Goal: Task Accomplishment & Management: Complete application form

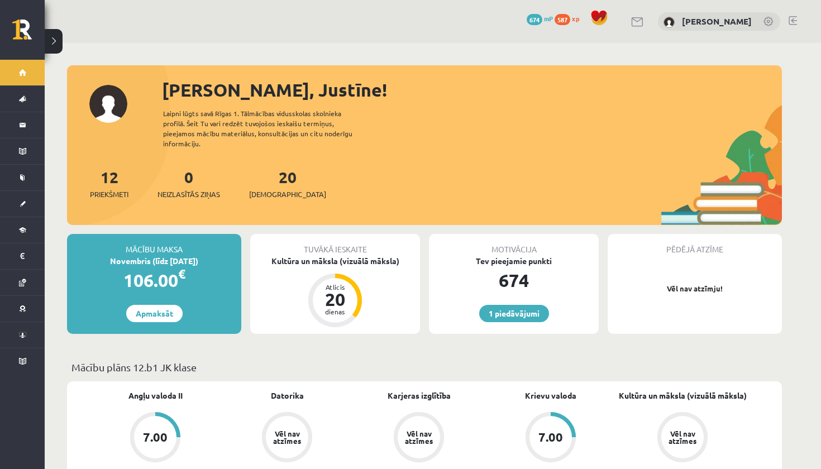
scroll to position [403, 0]
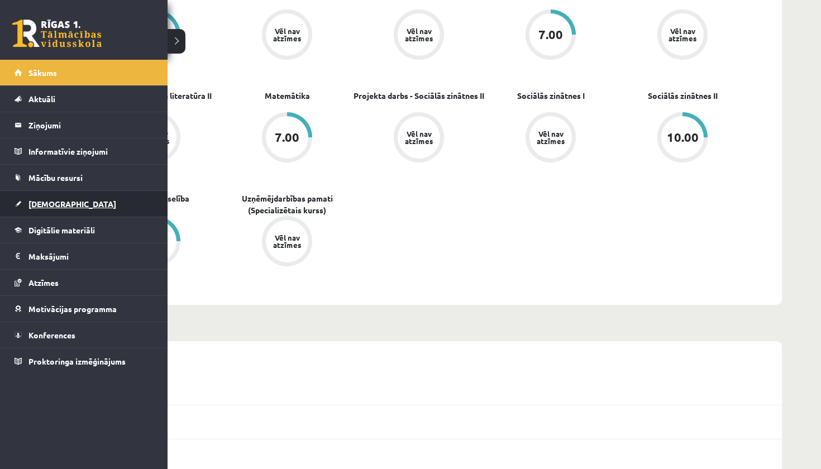
click at [28, 208] on span "[DEMOGRAPHIC_DATA]" at bounding box center [72, 204] width 88 height 10
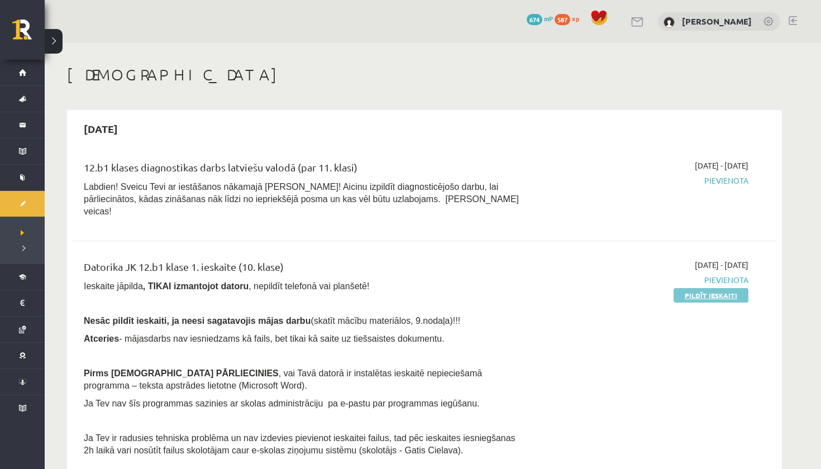
click at [689, 288] on link "Pildīt ieskaiti" at bounding box center [711, 295] width 75 height 15
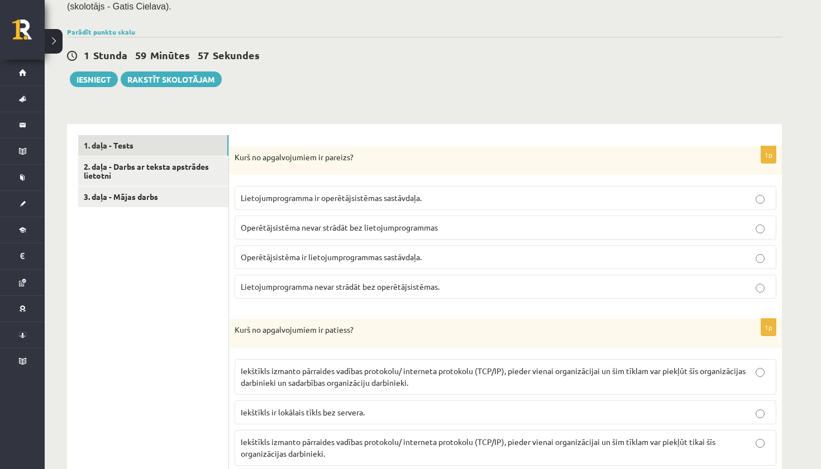
scroll to position [238, 0]
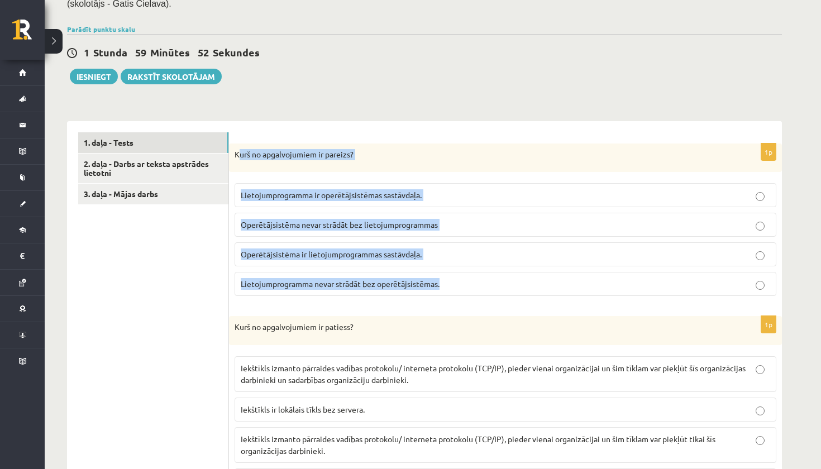
drag, startPoint x: 237, startPoint y: 149, endPoint x: 429, endPoint y: 289, distance: 237.7
click at [429, 289] on div "1p Kurš no apgalvojumiem ir pareizs? Lietojumprogramma ir operētājsistēmas sast…" at bounding box center [505, 225] width 553 height 162
copy div "urš no apgalvojumiem ir pareizs? Lietojumprogramma ir operētājsistēmas sastāvda…"
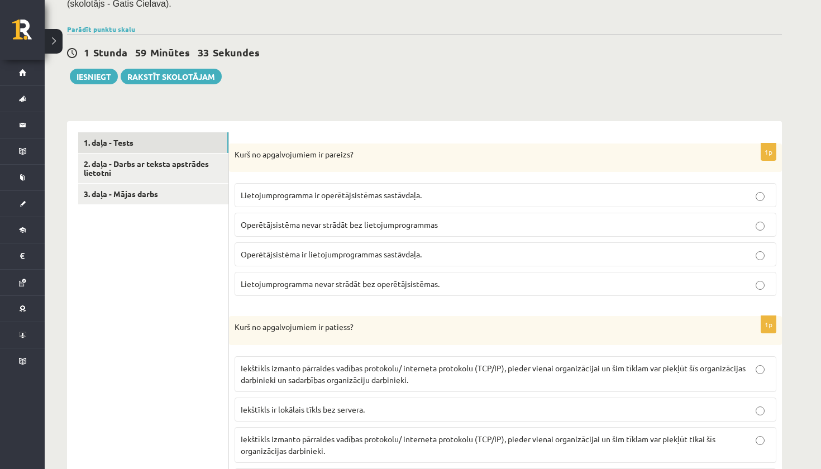
click at [331, 279] on span "Lietojumprogramma nevar strādāt bez operētājsistēmas." at bounding box center [340, 284] width 199 height 10
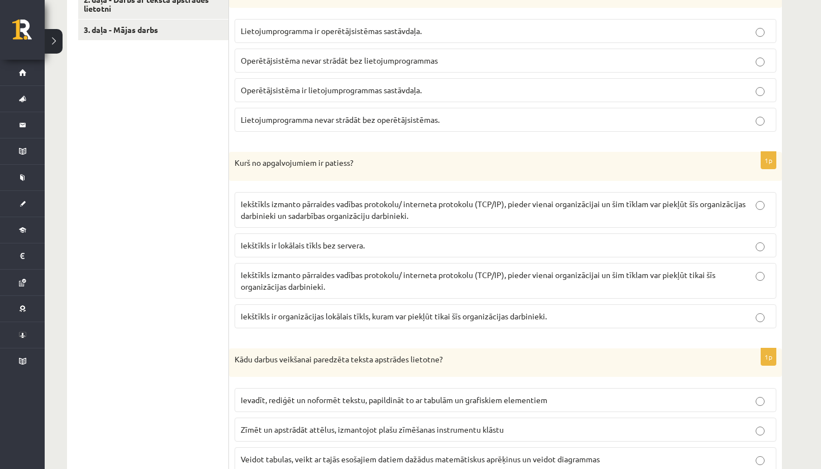
scroll to position [404, 0]
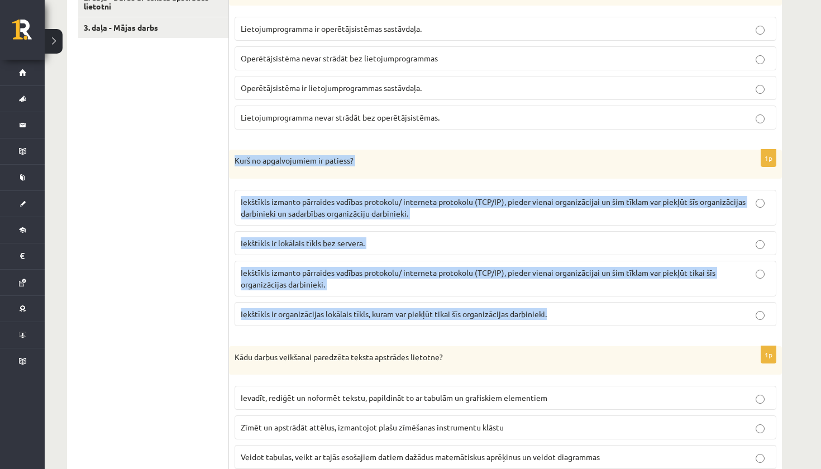
drag, startPoint x: 236, startPoint y: 158, endPoint x: 554, endPoint y: 309, distance: 352.3
click at [554, 309] on div "1p Kurš no apgalvojumiem ir patiess? Iekštīkls izmanto pārraides vadības protok…" at bounding box center [505, 242] width 553 height 185
copy div "Kurš no apgalvojumiem ir patiess? Iekštīkls izmanto pārraides vadības protokolu…"
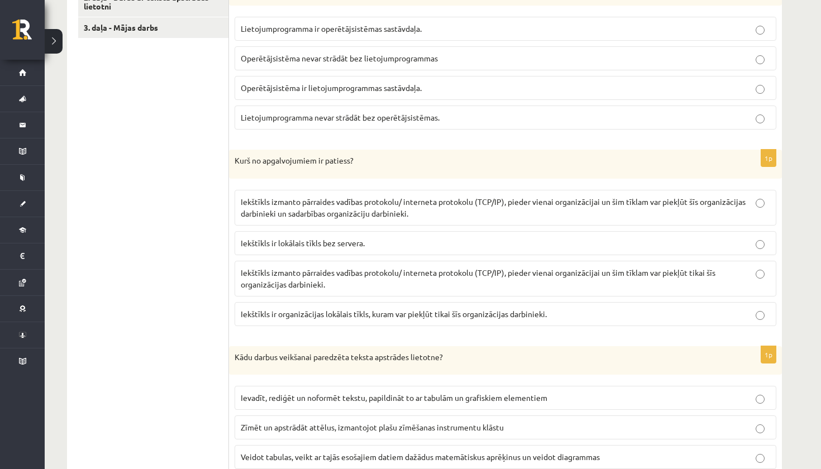
click at [307, 311] on span "Iekštīkls ir organizācijas lokālais tīkls, kuram var piekļūt tikai šīs organizā…" at bounding box center [394, 314] width 306 height 10
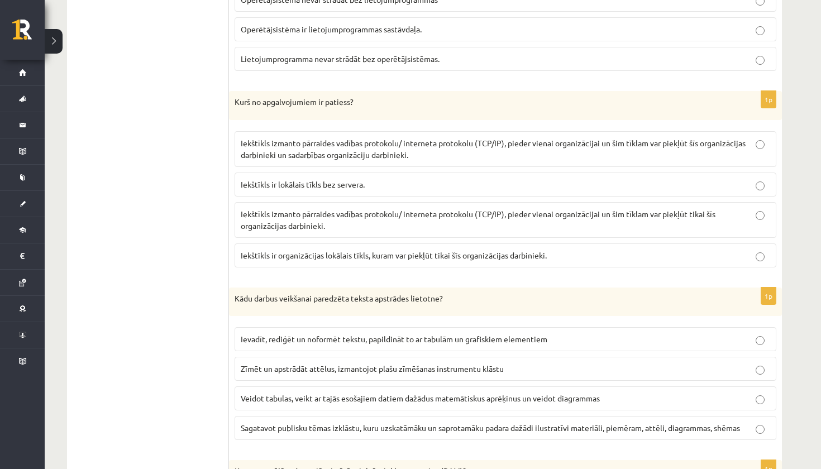
scroll to position [466, 0]
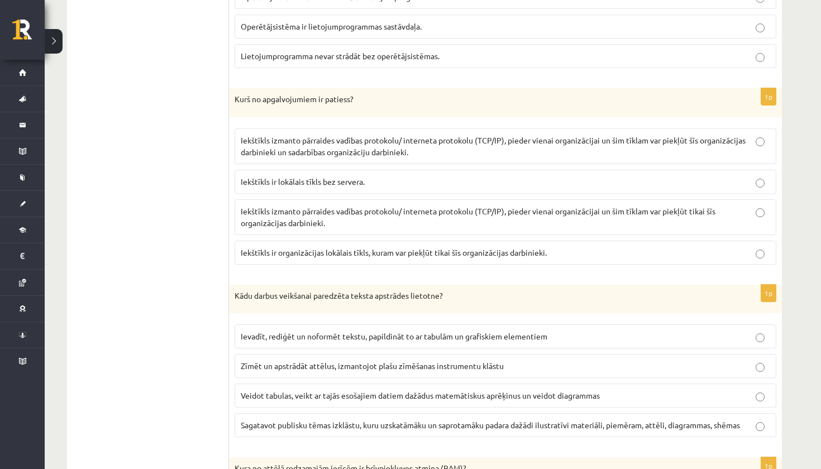
click at [406, 139] on span "Iekštīkls izmanto pārraides vadības protokolu/ interneta protokolu (TCP/IP), pi…" at bounding box center [493, 146] width 505 height 22
click at [405, 248] on span "Iekštīkls ir organizācijas lokālais tīkls, kuram var piekļūt tikai šīs organizā…" at bounding box center [394, 252] width 306 height 10
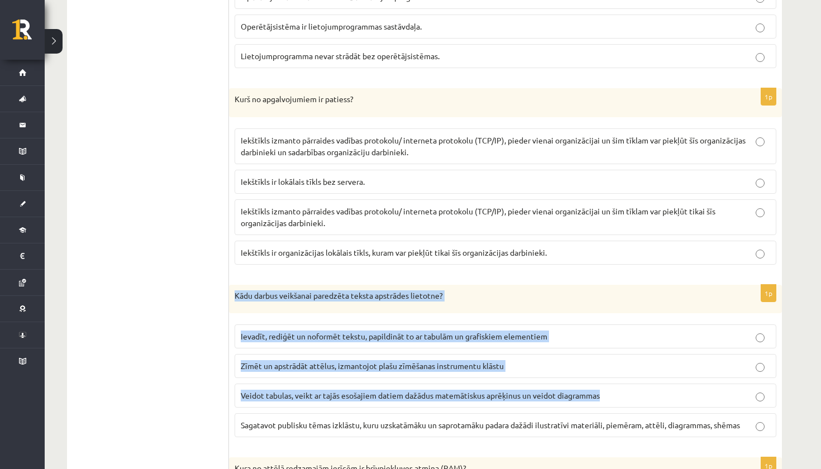
drag, startPoint x: 237, startPoint y: 293, endPoint x: 513, endPoint y: 410, distance: 300.1
click at [513, 410] on div "1p Kādu darbus veikšanai paredzēta teksta apstrādes lietotne? Ievadīt, rediģēt …" at bounding box center [505, 366] width 553 height 162
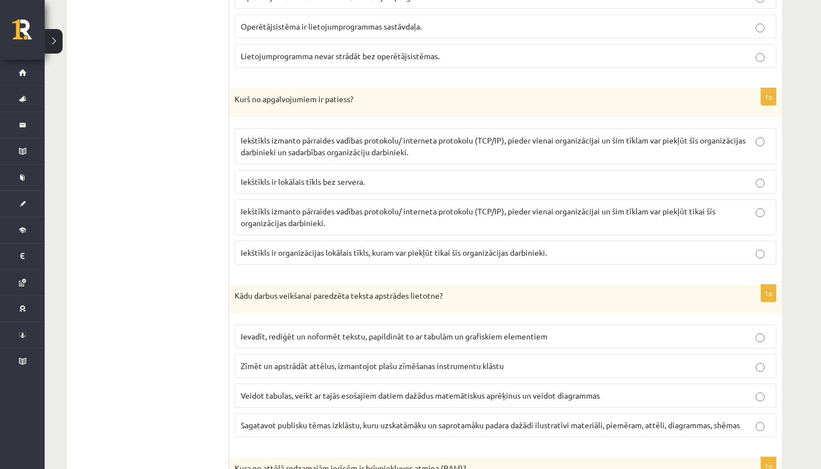
click at [297, 262] on fieldset "Iekštīkls izmanto pārraides vadības protokolu/ interneta protokolu (TCP/IP), pi…" at bounding box center [506, 195] width 542 height 145
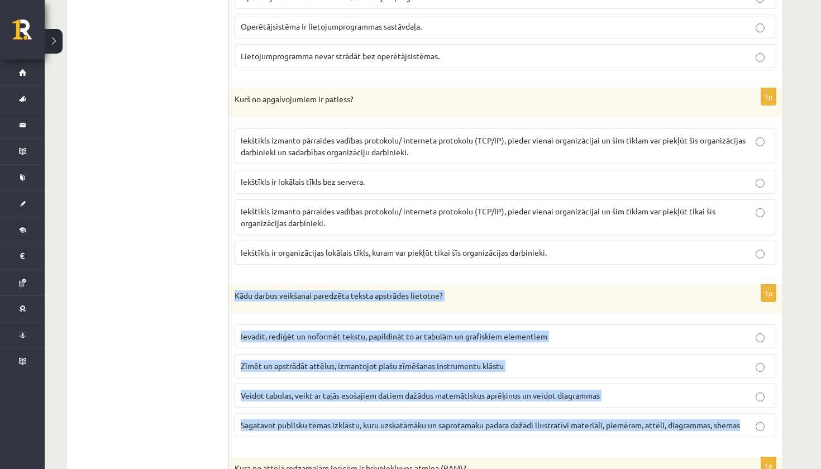
drag, startPoint x: 233, startPoint y: 288, endPoint x: 739, endPoint y: 428, distance: 524.4
click at [739, 428] on div "1p Kādu darbus veikšanai paredzēta teksta apstrādes lietotne? Ievadīt, rediģēt …" at bounding box center [505, 366] width 553 height 162
copy div "Kādu darbus veikšanai paredzēta teksta apstrādes lietotne? Ievadīt, rediģēt un …"
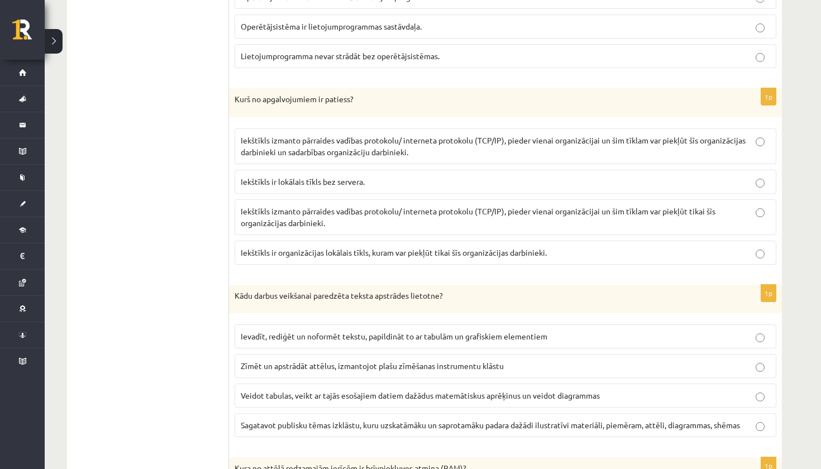
click at [292, 266] on div "1p Kurš no apgalvojumiem ir patiess? Iekštīkls izmanto pārraides vadības protok…" at bounding box center [505, 180] width 553 height 185
click at [289, 331] on p "Ievadīt, rediģēt un noformēt tekstu, papildināt to ar tabulām un grafiskiem ele…" at bounding box center [505, 337] width 529 height 12
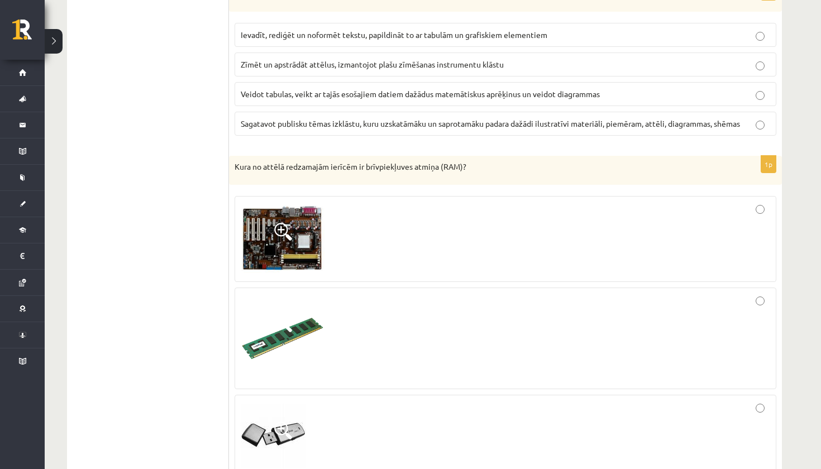
scroll to position [767, 0]
click at [290, 226] on span at bounding box center [283, 232] width 18 height 18
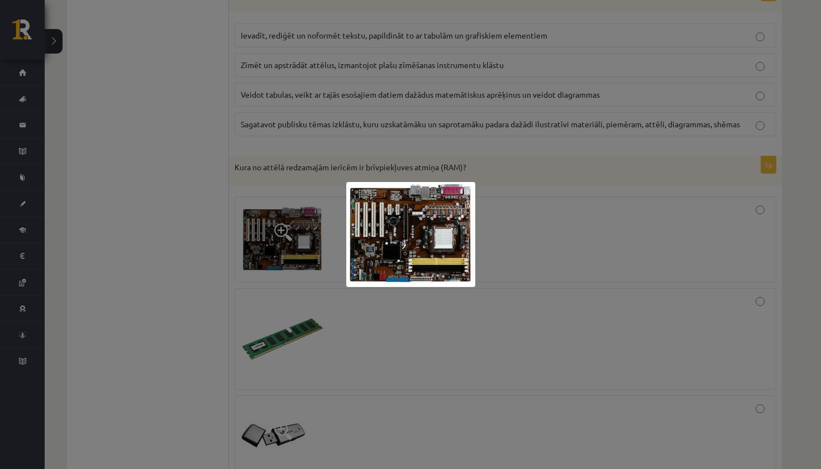
click at [352, 317] on div at bounding box center [410, 234] width 821 height 469
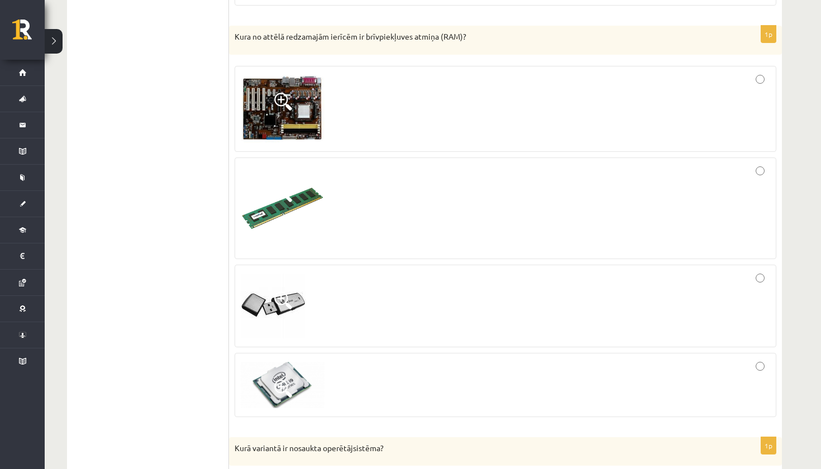
scroll to position [870, 0]
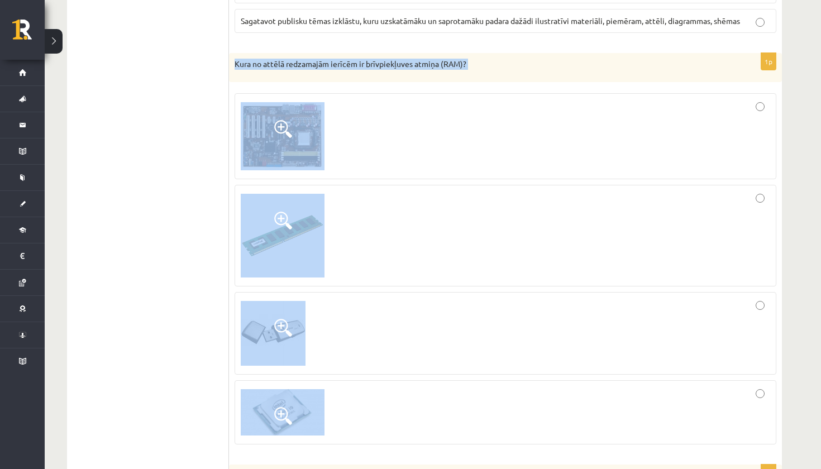
drag, startPoint x: 234, startPoint y: 56, endPoint x: 286, endPoint y: 423, distance: 370.6
click at [286, 423] on div "1p Kura no attēlā redzamajām ierīcēm ir brīvpiekļuves atmiņa (RAM)?" at bounding box center [505, 253] width 553 height 400
copy div "Kura no attēlā redzamajām ierīcēm ir brīvpiekļuves atmiņa (RAM)?"
click at [312, 131] on img at bounding box center [283, 136] width 84 height 68
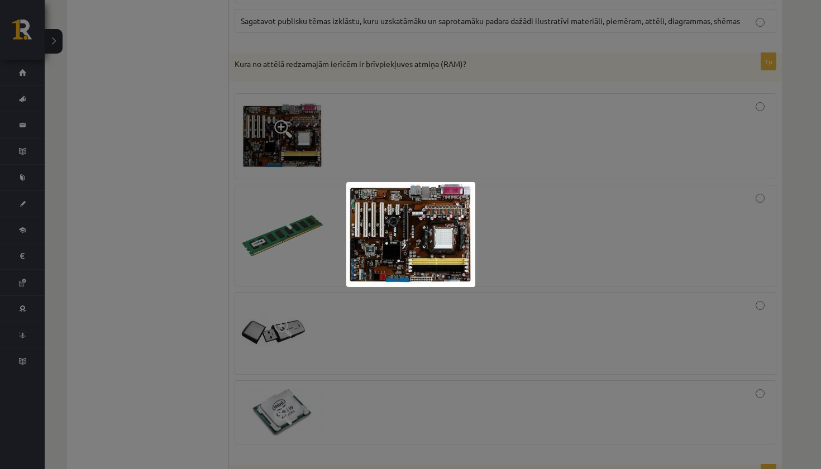
click at [349, 346] on div at bounding box center [410, 234] width 821 height 469
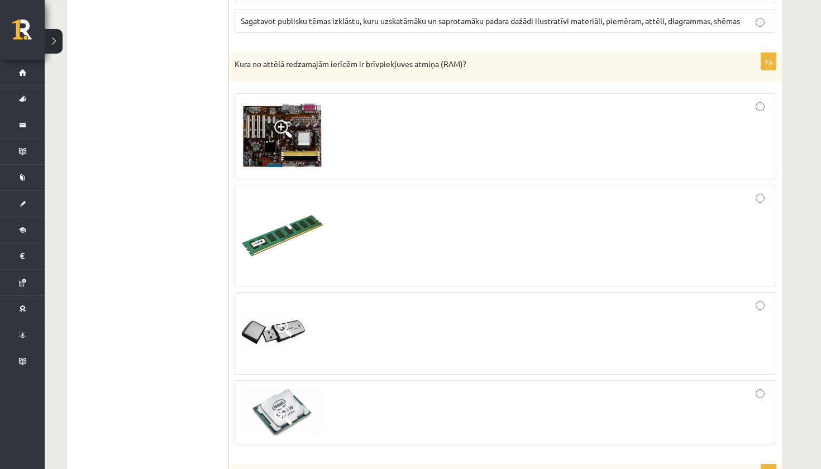
click at [389, 218] on div at bounding box center [505, 235] width 529 height 89
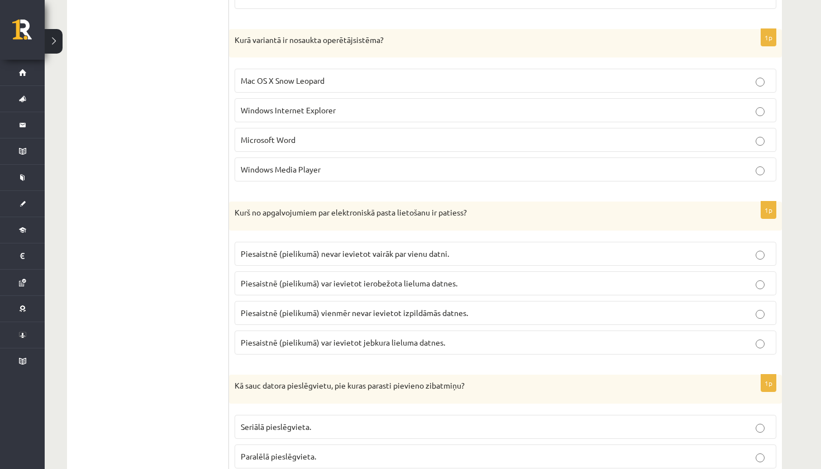
scroll to position [1295, 0]
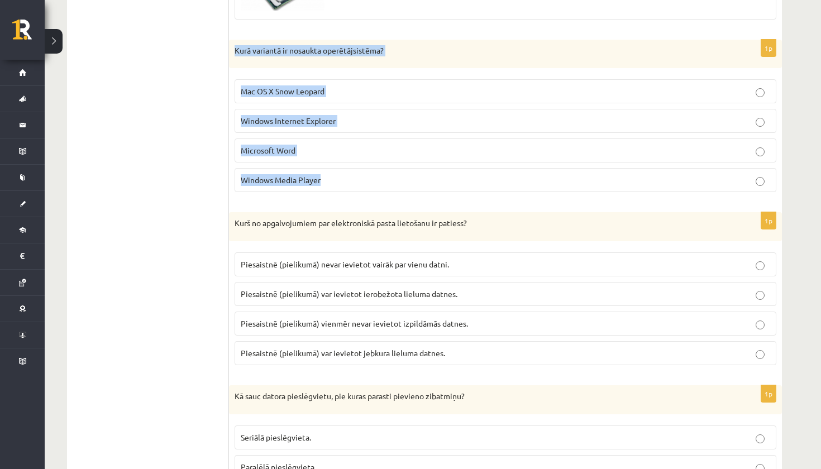
drag, startPoint x: 234, startPoint y: 41, endPoint x: 331, endPoint y: 179, distance: 168.0
click at [331, 179] on div "1p Kurā variantā ir nosaukta operētājsistēma? Mac OS X Snow Leopard Windows Int…" at bounding box center [505, 121] width 553 height 162
copy div "Kurā variantā ir nosaukta operētājsistēma? Mac OS X Snow Leopard Windows Intern…"
click at [289, 92] on p "Mac OS X Snow Leopard" at bounding box center [505, 91] width 529 height 12
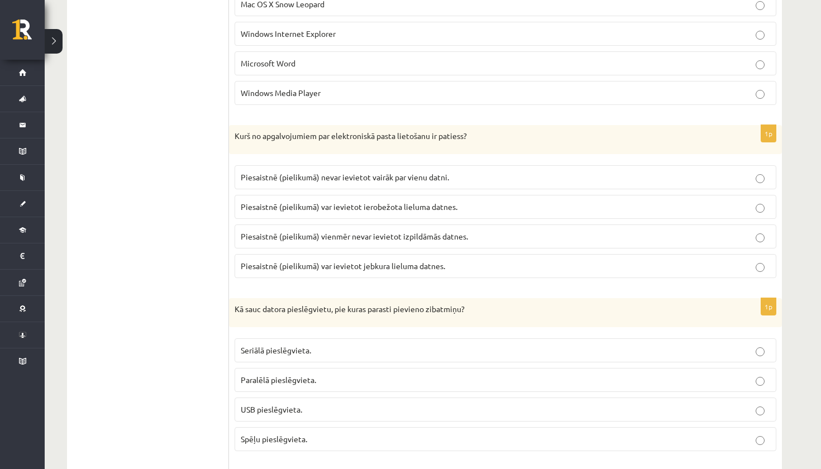
scroll to position [1392, 0]
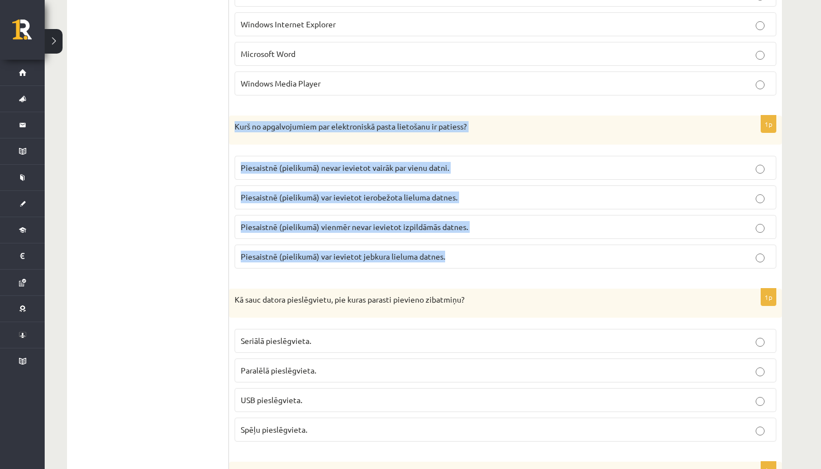
drag, startPoint x: 234, startPoint y: 121, endPoint x: 456, endPoint y: 255, distance: 258.8
click at [456, 255] on div "1p Kurš no apgalvojumiem par elektroniskā pasta lietošanu ir patiess? Piesaistn…" at bounding box center [505, 197] width 553 height 162
copy div "Kurš no apgalvojumiem par elektroniskā pasta lietošanu ir patiess? Piesaistnē (…"
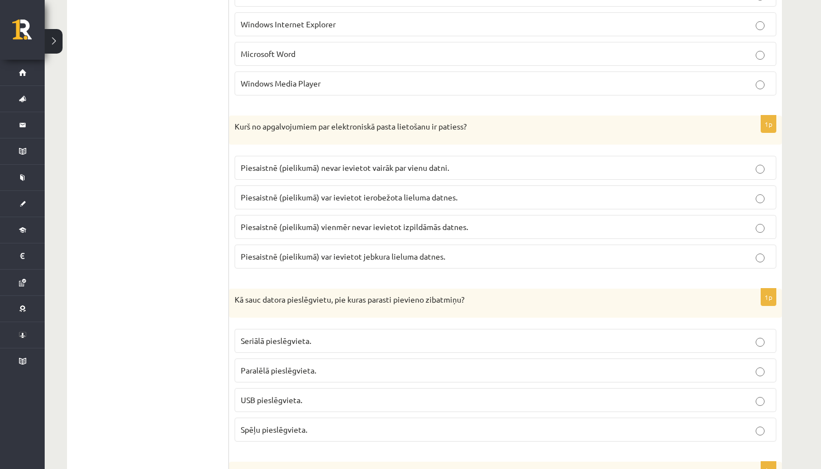
click at [381, 193] on span "Piesaistnē (pielikumā) var ievietot ierobežota lieluma datnes." at bounding box center [349, 197] width 217 height 10
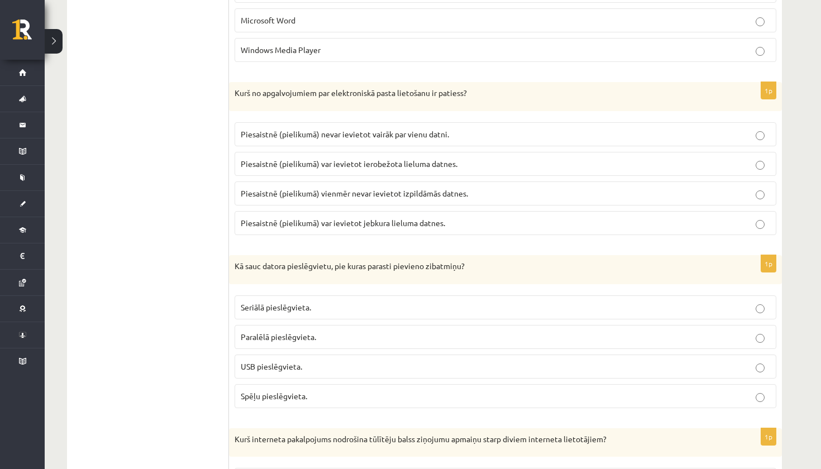
scroll to position [1437, 0]
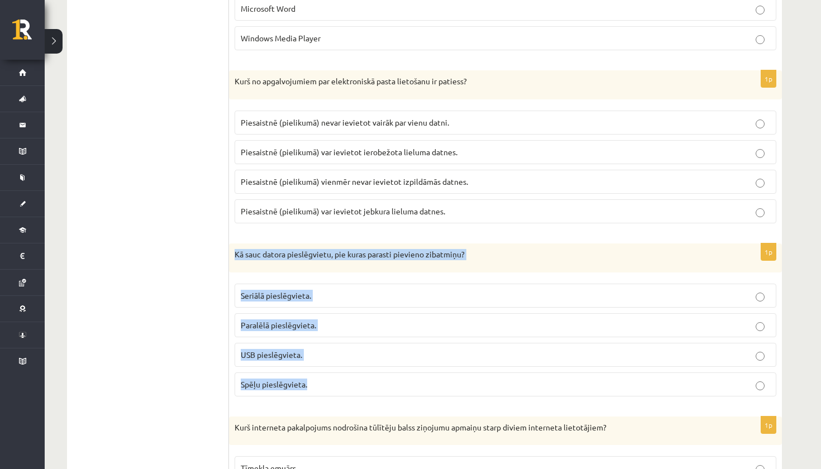
drag, startPoint x: 233, startPoint y: 251, endPoint x: 319, endPoint y: 384, distance: 157.9
click at [319, 384] on div "1p Kā sauc datora pieslēgvietu, pie kuras parasti pievieno zibatmiņu? Seriālā p…" at bounding box center [505, 325] width 553 height 162
copy div "Kā sauc datora pieslēgvietu, pie kuras parasti pievieno zibatmiņu? Seriālā pies…"
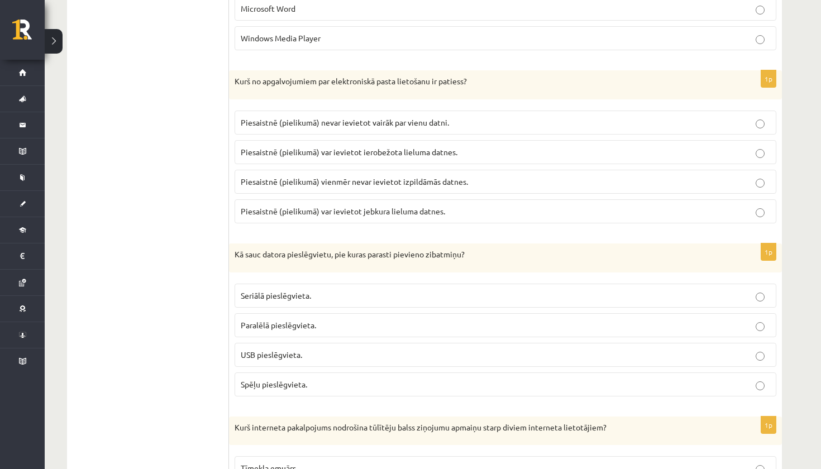
click at [274, 350] on span "USB pieslēgvieta." at bounding box center [271, 355] width 61 height 10
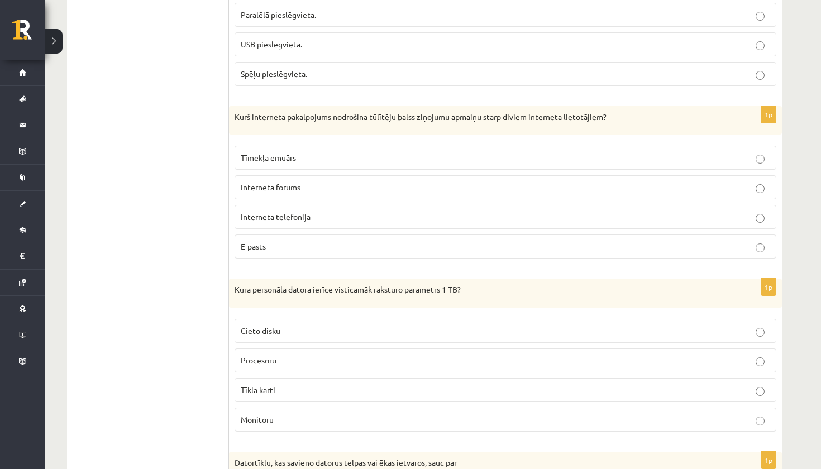
scroll to position [1749, 0]
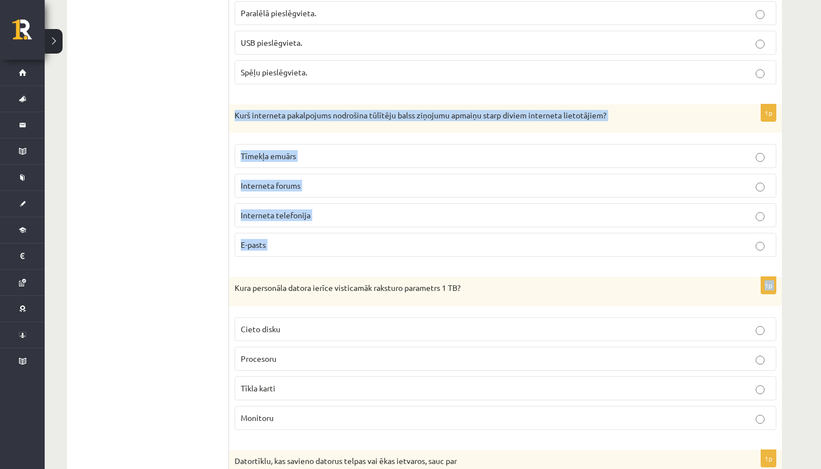
drag, startPoint x: 232, startPoint y: 110, endPoint x: 276, endPoint y: 265, distance: 160.9
click at [276, 265] on form "1p Kurš no apgalvojumiem ir pareizs? Lietojumprogramma ir operētājsistēmas sast…" at bounding box center [505, 432] width 531 height 3623
copy form "Kurš interneta pakalpojums nodrošina tūlītēju balss ziņojumu apmaiņu starp divi…"
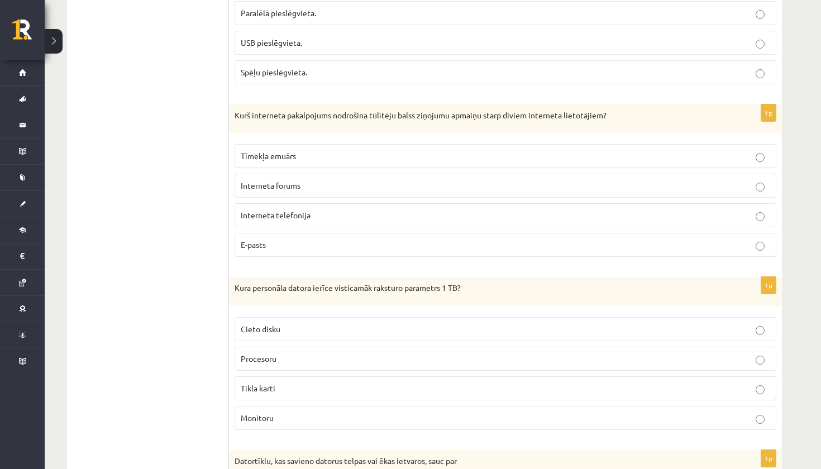
click at [206, 214] on ul "1. daļa - Tests 2. daļa - Darbs ar teksta apstrādes lietotni 3. daļa - Mājas da…" at bounding box center [153, 432] width 151 height 3623
click at [275, 212] on span "Interneta telefonija" at bounding box center [276, 215] width 70 height 10
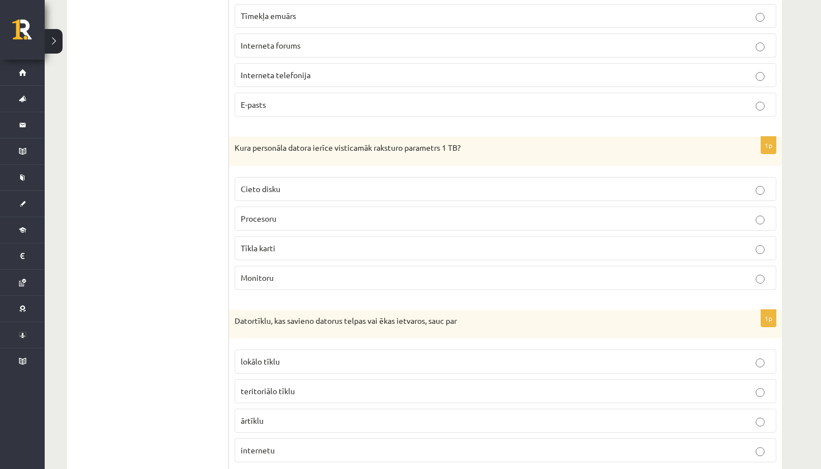
scroll to position [1909, 0]
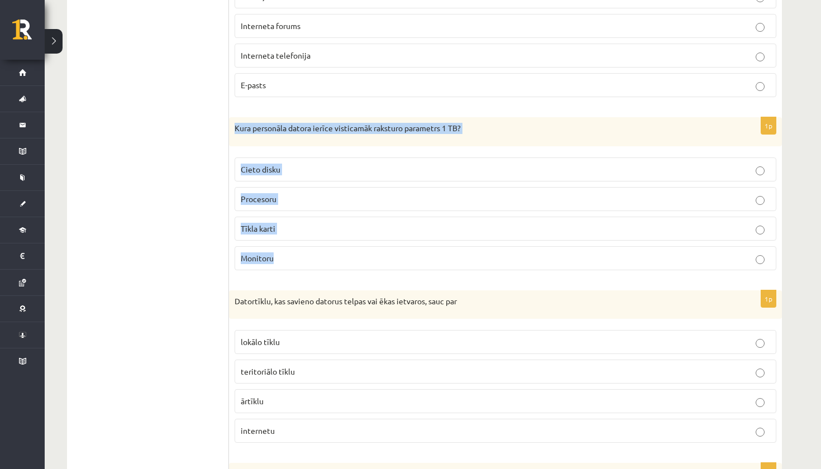
drag, startPoint x: 237, startPoint y: 122, endPoint x: 278, endPoint y: 249, distance: 133.3
click at [279, 250] on div "1p Kura personāla datora ierīce visticamāk raksturo parametrs 1 TB? Cieto disku…" at bounding box center [505, 198] width 553 height 162
copy div "Kura personāla datora ierīce visticamāk raksturo parametrs 1 TB? Cieto disku Pr…"
click at [298, 166] on p "Cieto disku" at bounding box center [505, 170] width 529 height 12
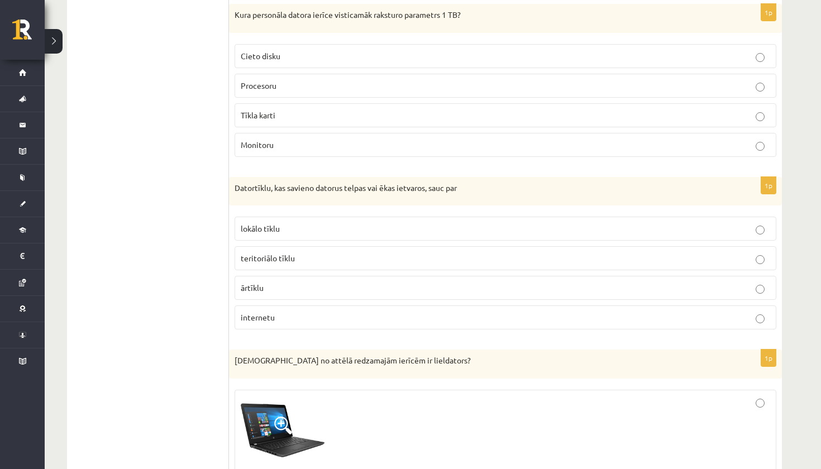
scroll to position [2023, 0]
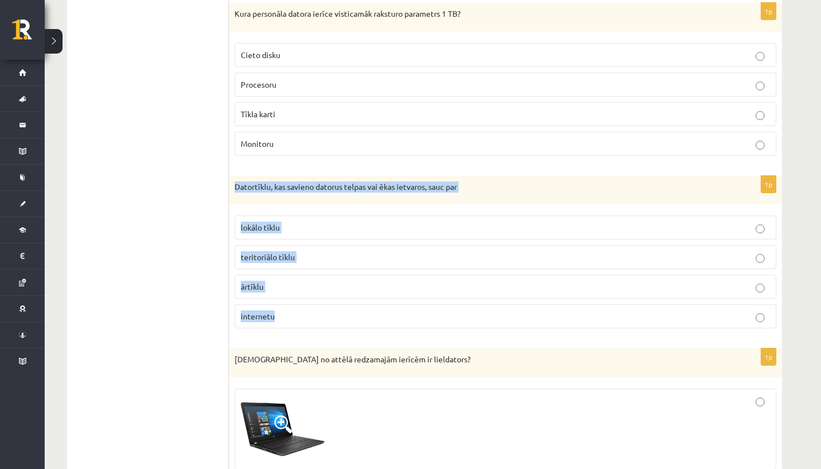
drag, startPoint x: 236, startPoint y: 175, endPoint x: 333, endPoint y: 314, distance: 169.2
click at [333, 314] on div "1p Datortīklu, kas savieno datorus telpas vai ēkas ietvaros, sauc par lokālo tī…" at bounding box center [505, 257] width 553 height 162
copy div "Datortīklu, kas savieno datorus telpas vai ēkas ietvaros, sauc par lokālo tīklu…"
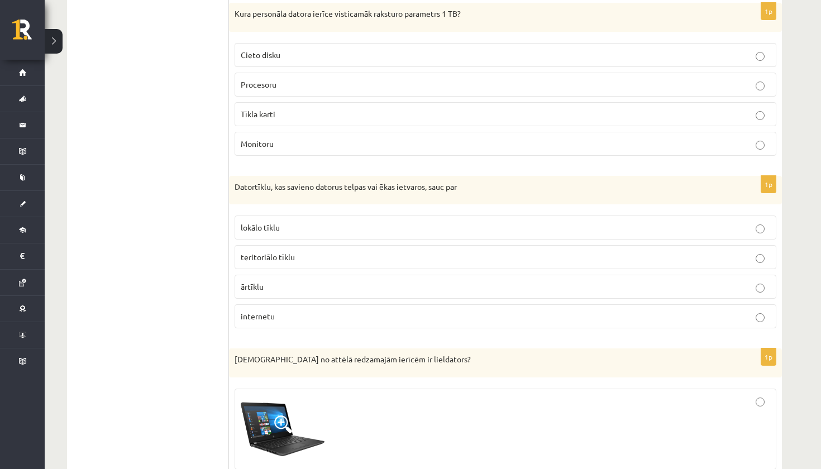
click at [281, 222] on p "lokālo tīklu" at bounding box center [505, 228] width 529 height 12
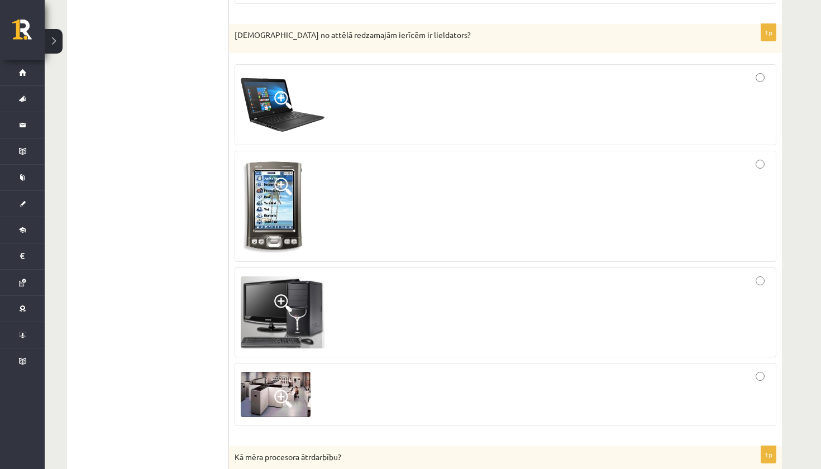
scroll to position [2349, 0]
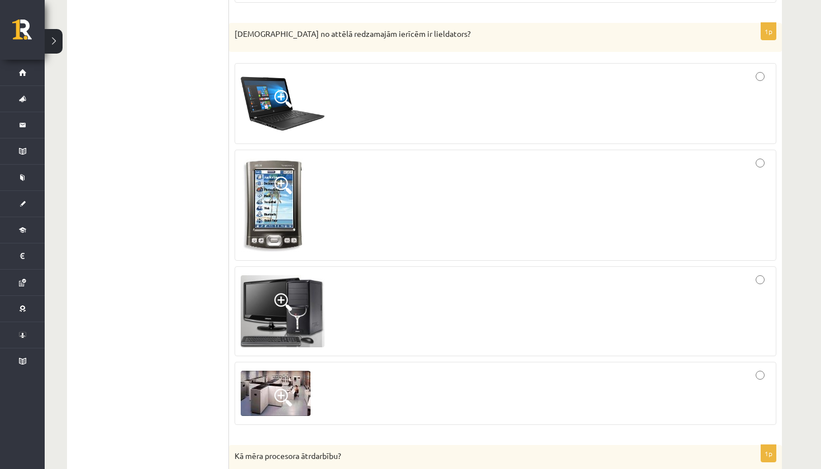
click at [280, 392] on span at bounding box center [283, 398] width 18 height 18
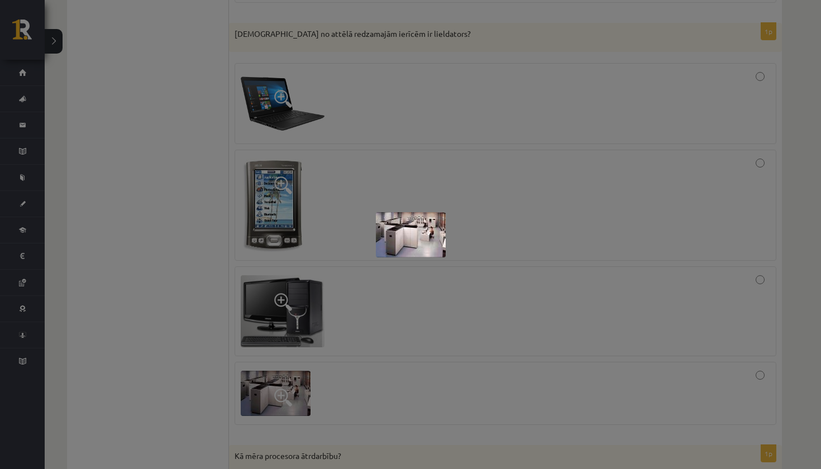
click at [415, 241] on img at bounding box center [411, 234] width 70 height 45
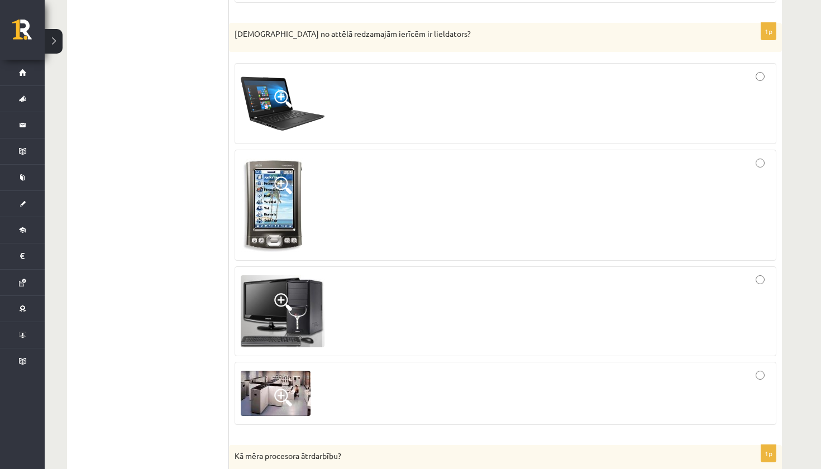
click at [277, 97] on span at bounding box center [283, 99] width 18 height 18
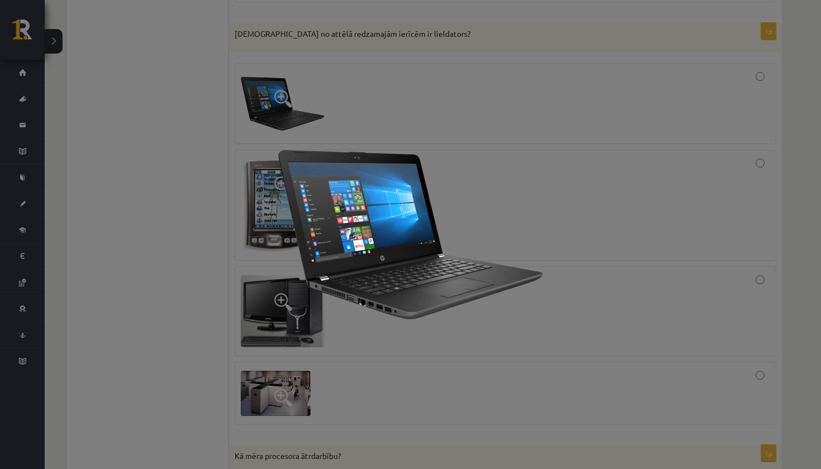
click at [491, 120] on div at bounding box center [410, 234] width 821 height 469
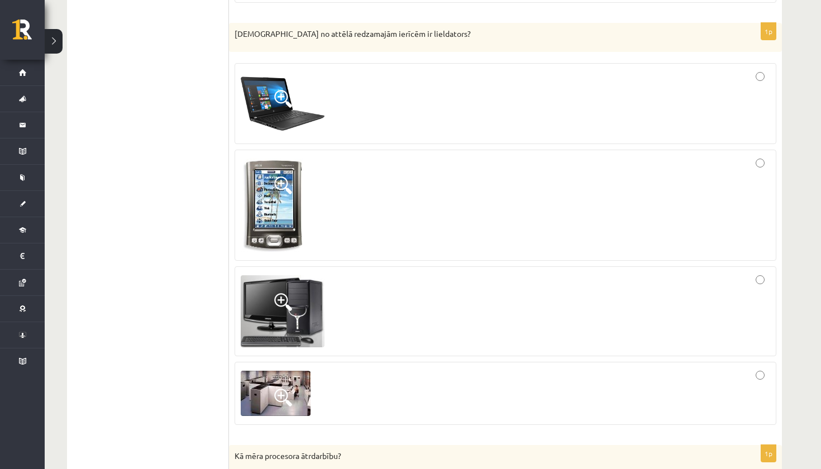
click at [456, 282] on div at bounding box center [505, 312] width 529 height 78
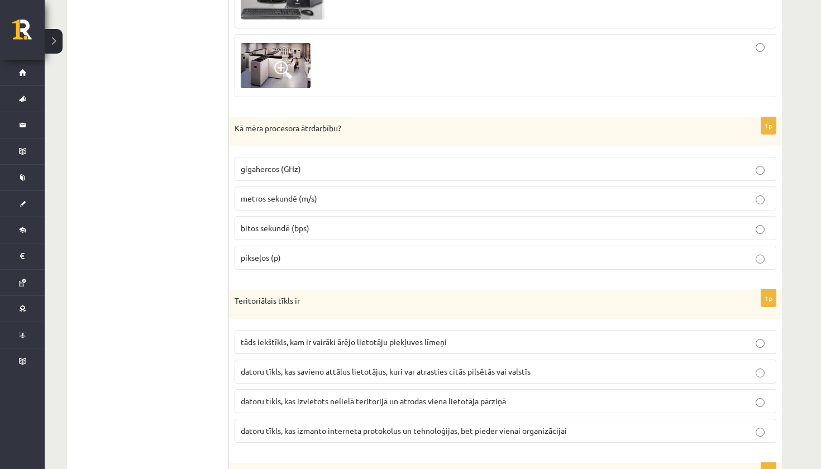
scroll to position [2680, 0]
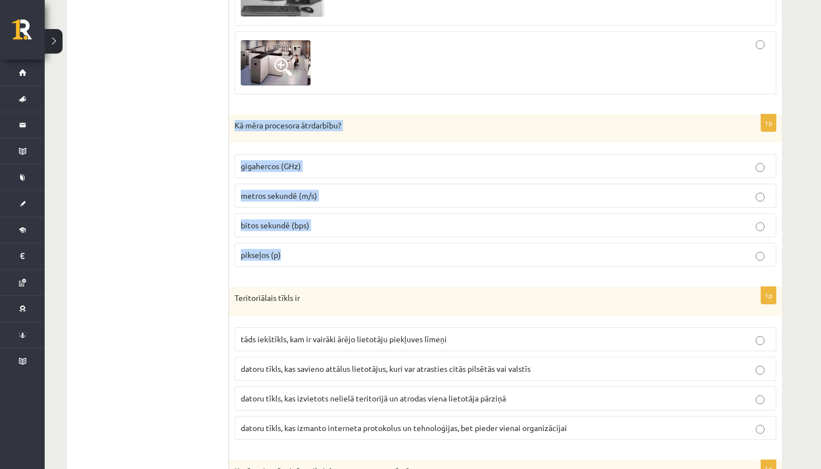
drag, startPoint x: 235, startPoint y: 119, endPoint x: 313, endPoint y: 245, distance: 148.3
click at [314, 245] on div "1p Kā mēra procesora ātrdarbību? gigahercos (GHz) metros sekundē (m/s) bitos se…" at bounding box center [505, 195] width 553 height 162
click at [303, 160] on p "gigahercos (GHz)" at bounding box center [505, 166] width 529 height 12
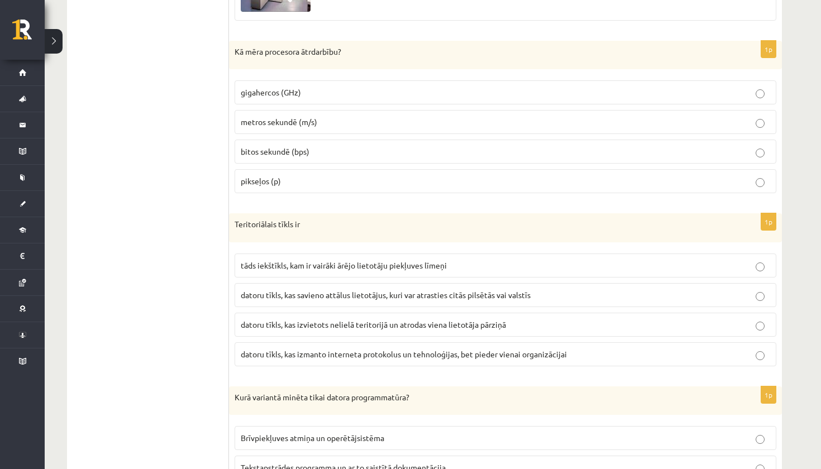
scroll to position [2767, 0]
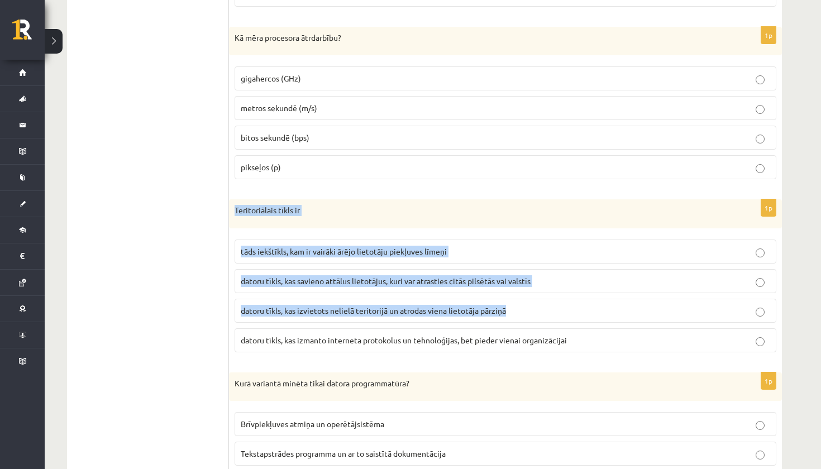
drag, startPoint x: 236, startPoint y: 203, endPoint x: 549, endPoint y: 325, distance: 335.6
click at [549, 325] on div "1p Teritoriālais tīkls ir tāds iekštīkls, kam ir vairāki ārējo lietotāju piekļu…" at bounding box center [505, 280] width 553 height 162
drag, startPoint x: 593, startPoint y: 332, endPoint x: 274, endPoint y: 194, distance: 347.2
click at [274, 199] on div "1p Teritoriālais tīkls ir tāds iekštīkls, kam ir vairāki ārējo lietotāju piekļu…" at bounding box center [505, 280] width 553 height 162
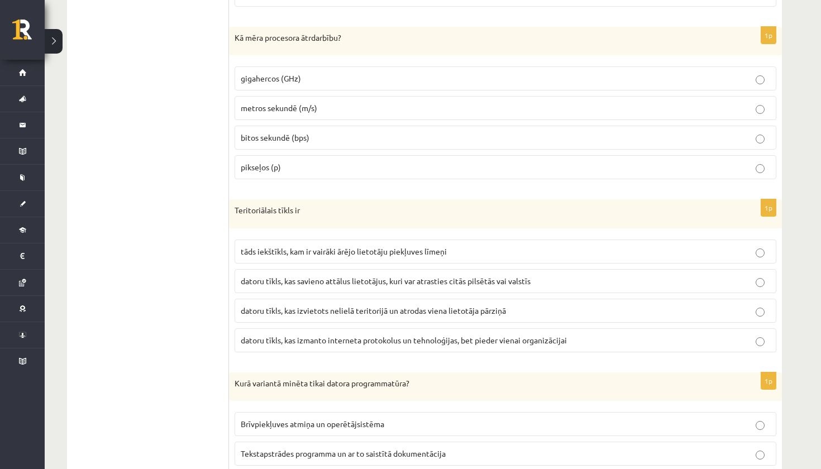
click at [346, 283] on label "datoru tīkls, kas savieno attālus lietotājus, kuri var atrasties citās pilsētās…" at bounding box center [506, 281] width 542 height 24
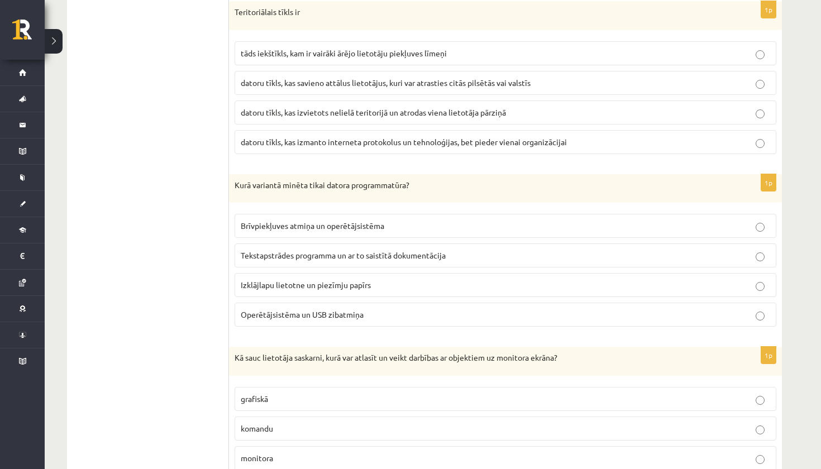
scroll to position [2966, 0]
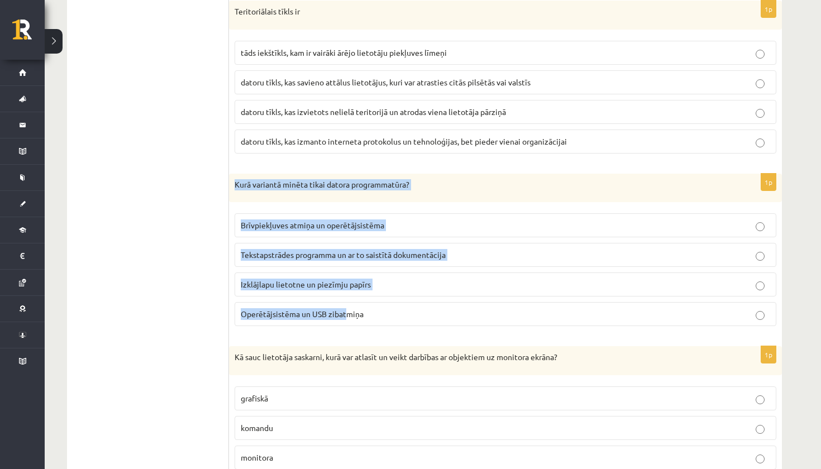
drag, startPoint x: 236, startPoint y: 176, endPoint x: 349, endPoint y: 308, distance: 173.1
click at [349, 308] on div "1p Kurā variantā minēta tikai datora programmatūra? Brīvpiekļuves atmiņa un ope…" at bounding box center [505, 255] width 553 height 162
drag, startPoint x: 370, startPoint y: 307, endPoint x: 238, endPoint y: 175, distance: 186.8
click at [238, 175] on div "1p Kurā variantā minēta tikai datora programmatūra? Brīvpiekļuves atmiņa un ope…" at bounding box center [505, 255] width 553 height 162
drag, startPoint x: 235, startPoint y: 175, endPoint x: 365, endPoint y: 302, distance: 181.3
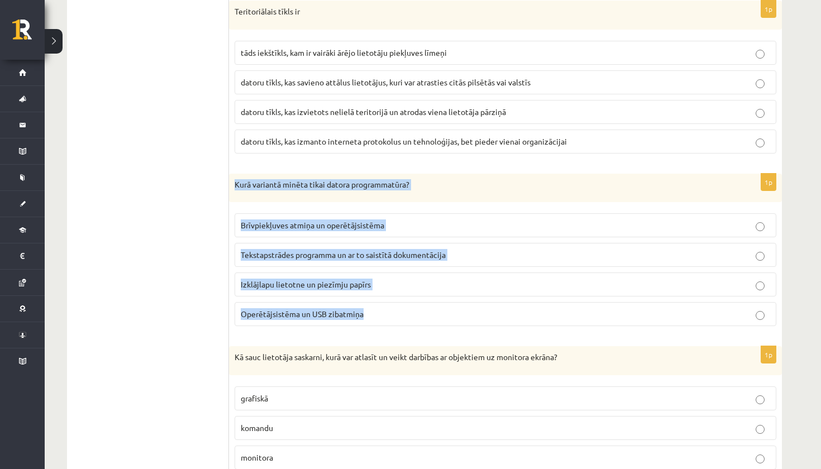
click at [365, 302] on div "1p Kurā variantā minēta tikai datora programmatūra? Brīvpiekļuves atmiņa un ope…" at bounding box center [505, 255] width 553 height 162
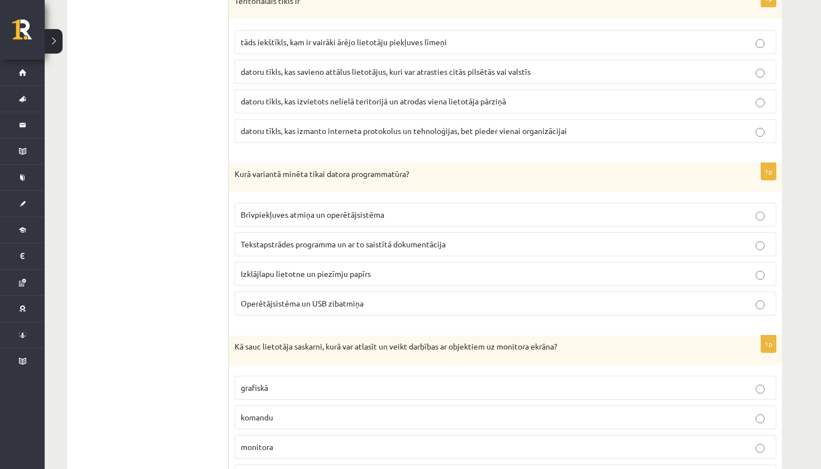
click at [294, 232] on label "Tekstapstrādes programma un ar to saistītā dokumentācija" at bounding box center [506, 244] width 542 height 24
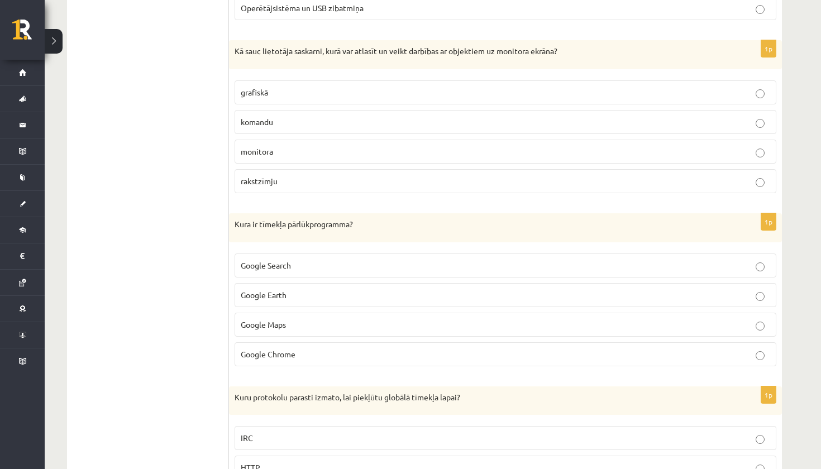
scroll to position [3273, 0]
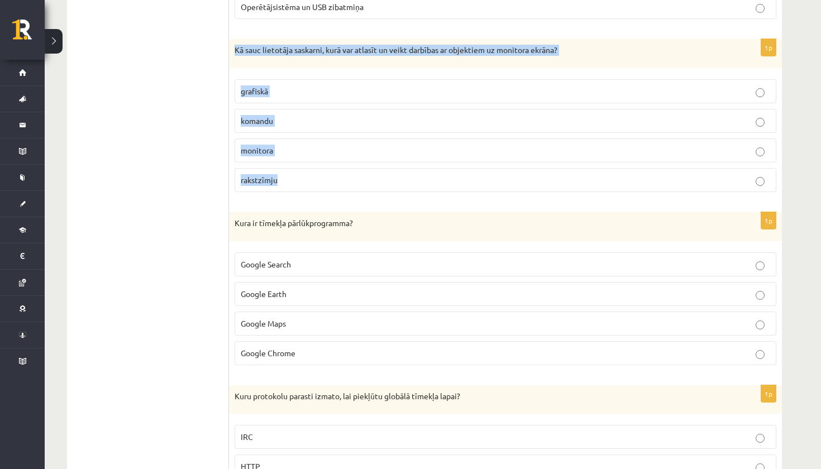
drag, startPoint x: 235, startPoint y: 40, endPoint x: 276, endPoint y: 177, distance: 142.9
click at [276, 177] on div "1p Kā sauc lietotāja saskarni, kurā var atlasīt un veikt darbības ar objektiem …" at bounding box center [505, 120] width 553 height 162
click at [298, 85] on p "grafiskā" at bounding box center [505, 91] width 529 height 12
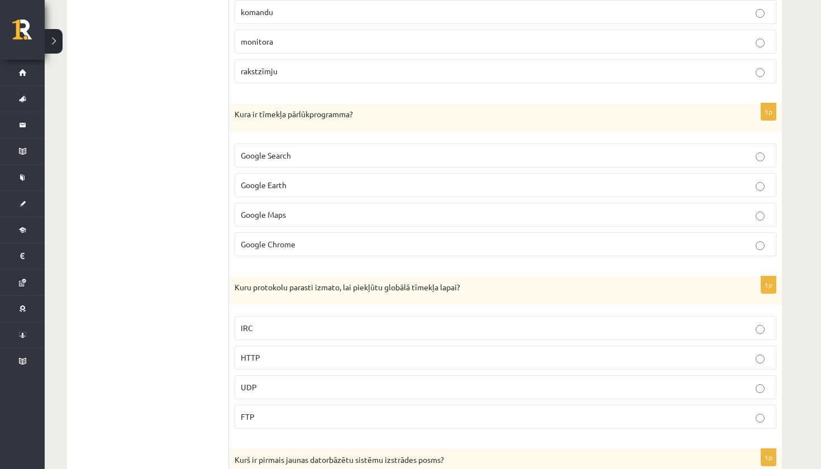
scroll to position [3385, 0]
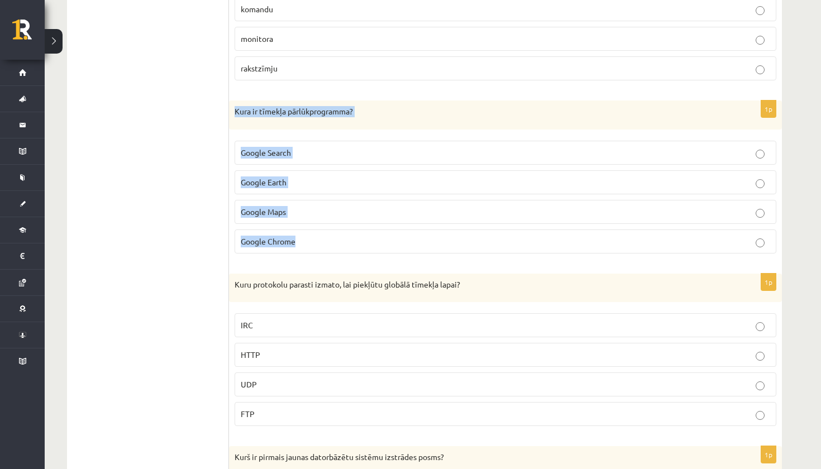
drag, startPoint x: 233, startPoint y: 99, endPoint x: 313, endPoint y: 245, distance: 166.2
click at [313, 245] on div "1p Kura ir tīmekļa pārlūkprogramma? Google Search Google Earth Google Maps Goog…" at bounding box center [505, 182] width 553 height 162
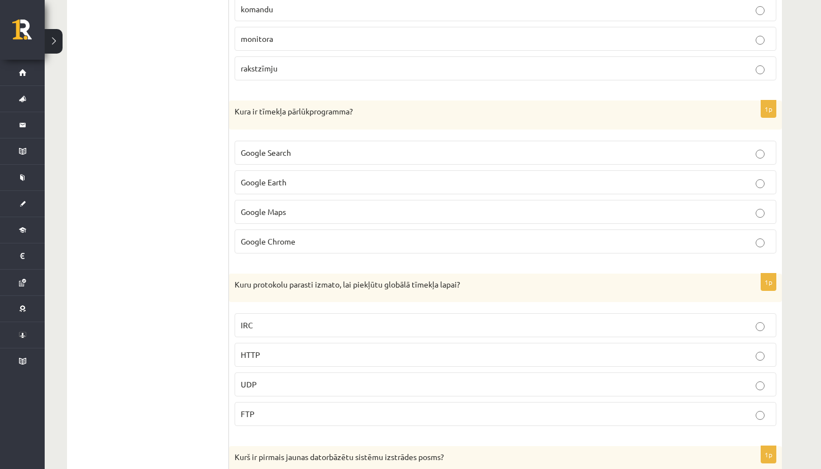
click at [284, 236] on span "Google Chrome" at bounding box center [268, 241] width 55 height 10
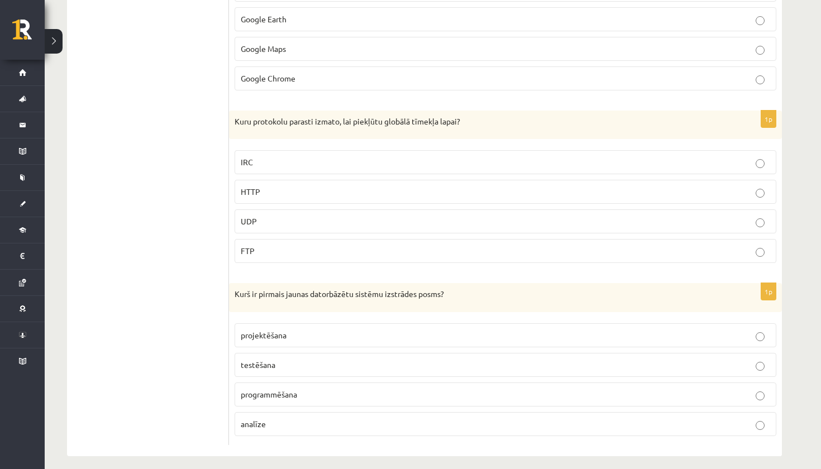
scroll to position [3548, 0]
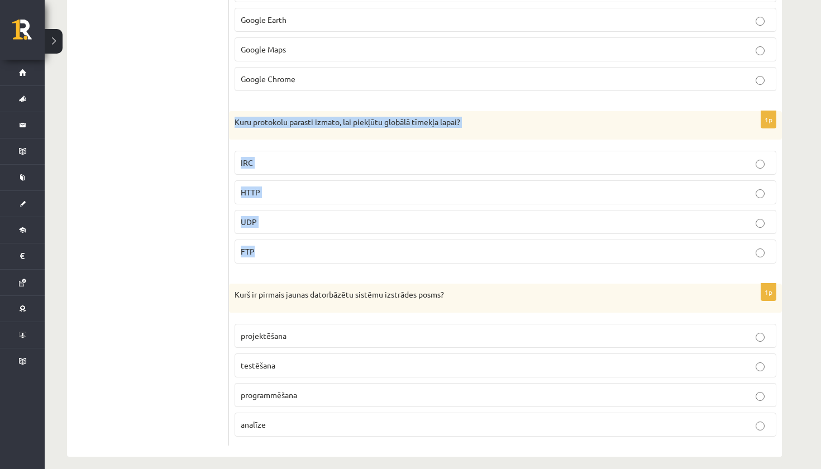
drag, startPoint x: 233, startPoint y: 116, endPoint x: 285, endPoint y: 254, distance: 147.6
click at [285, 254] on div "1p Kuru protokolu parasti izmato, lai piekļūtu globālā tīmekļa lapai? IRC HTTP …" at bounding box center [505, 192] width 553 height 162
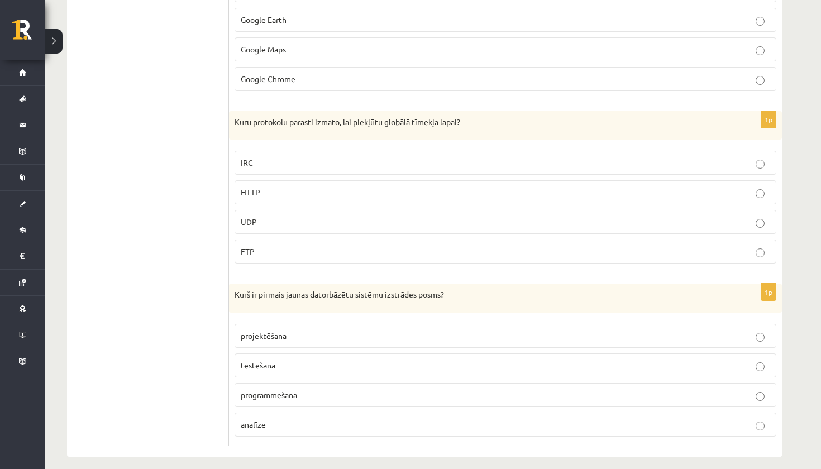
click at [304, 187] on p "HTTP" at bounding box center [505, 193] width 529 height 12
drag, startPoint x: 227, startPoint y: 290, endPoint x: 283, endPoint y: 317, distance: 61.7
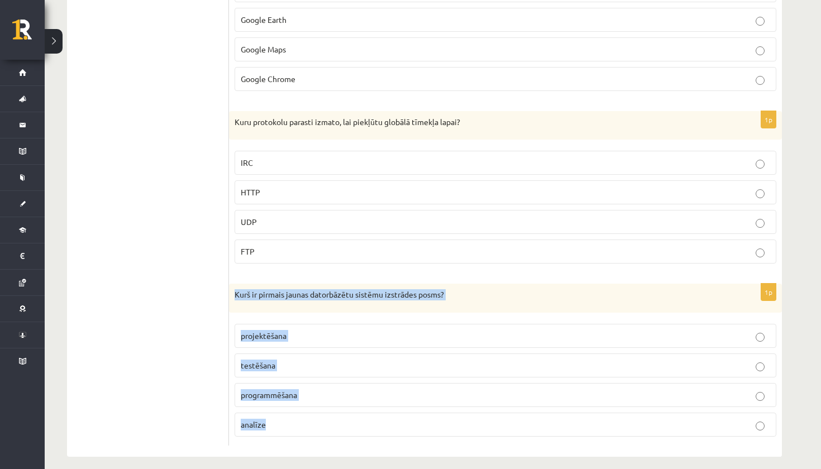
drag, startPoint x: 235, startPoint y: 286, endPoint x: 293, endPoint y: 415, distance: 141.7
click at [293, 415] on div "1p Kurš ir pirmais jaunas datorbāzētu sistēmu izstrādes posms? projektēšana tes…" at bounding box center [505, 365] width 553 height 162
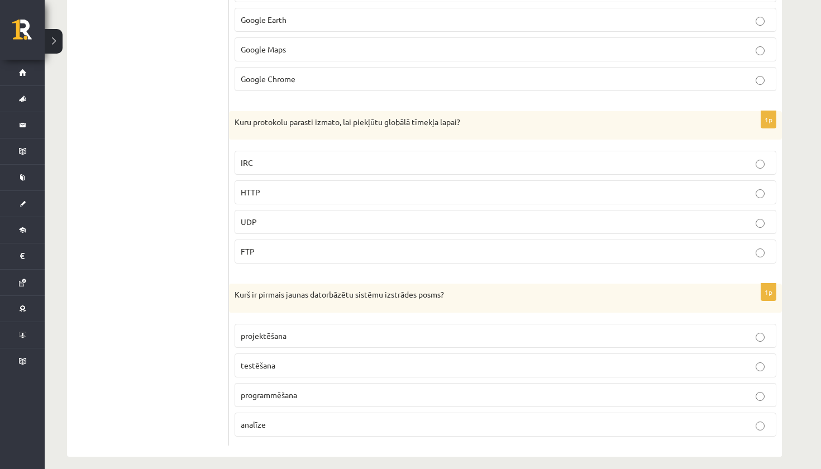
click at [252, 427] on fieldset "projektēšana testēšana programmēšana analīze" at bounding box center [506, 379] width 542 height 122
click at [254, 421] on label "analīze" at bounding box center [506, 425] width 542 height 24
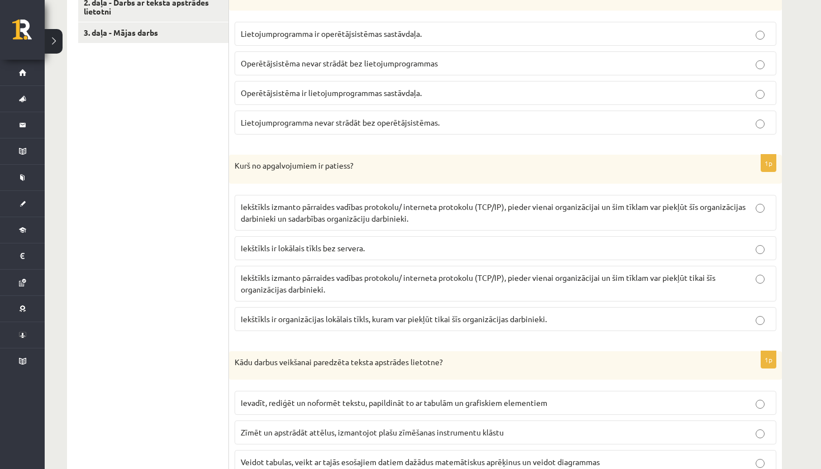
scroll to position [323, 0]
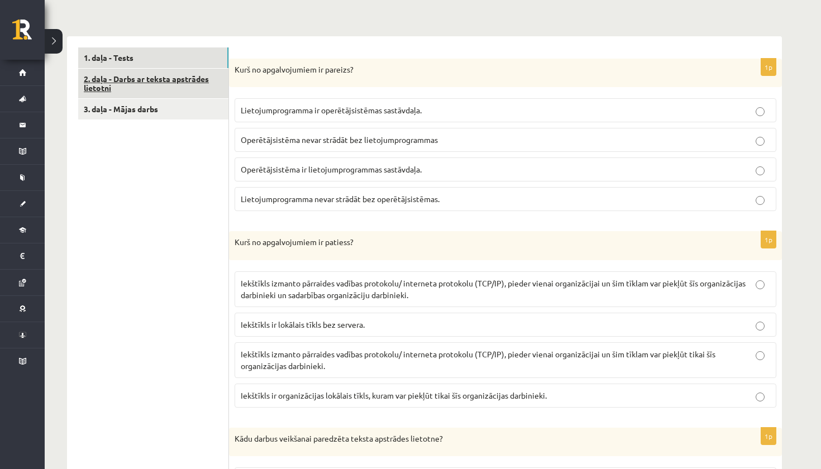
click at [182, 88] on link "2. daļa - Darbs ar teksta apstrādes lietotni" at bounding box center [153, 84] width 150 height 30
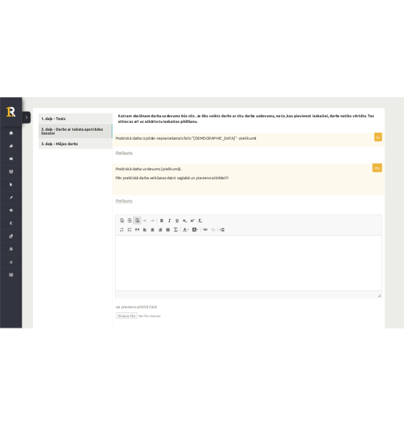
scroll to position [338, 0]
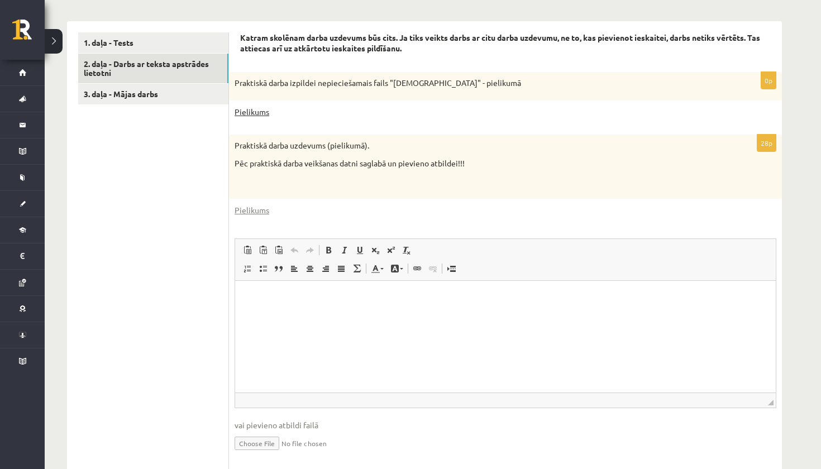
click at [249, 111] on link "Pielikums" at bounding box center [252, 112] width 35 height 12
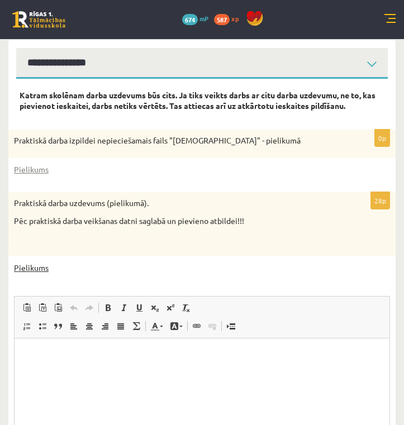
click at [34, 274] on link "Pielikums" at bounding box center [31, 268] width 35 height 12
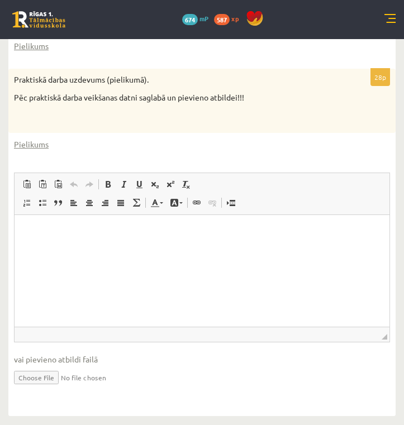
scroll to position [465, 0]
click at [46, 377] on input "file" at bounding box center [202, 376] width 376 height 23
type input "**********"
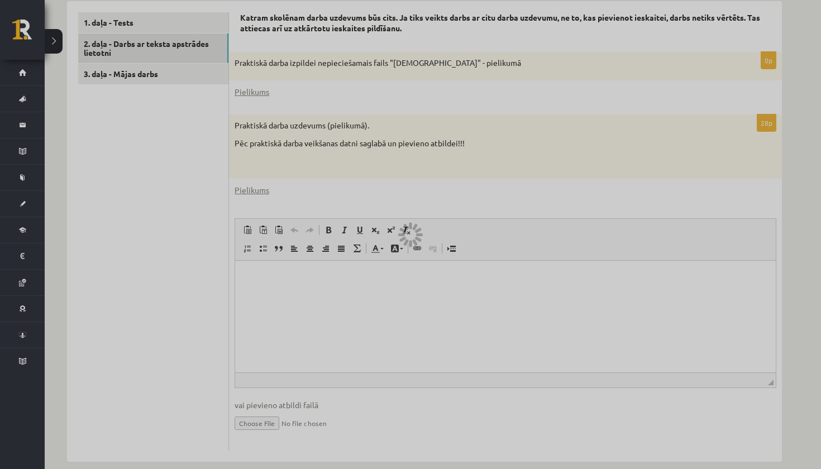
scroll to position [366, 0]
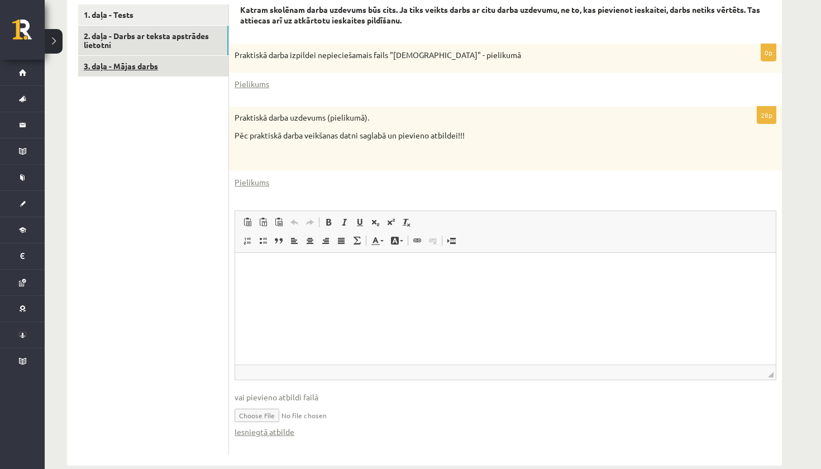
click at [169, 63] on link "3. daļa - Mājas darbs" at bounding box center [153, 66] width 150 height 21
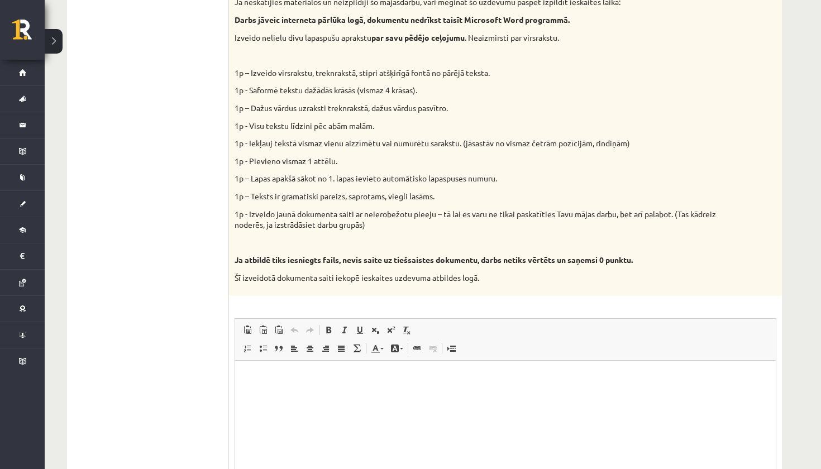
scroll to position [445, 0]
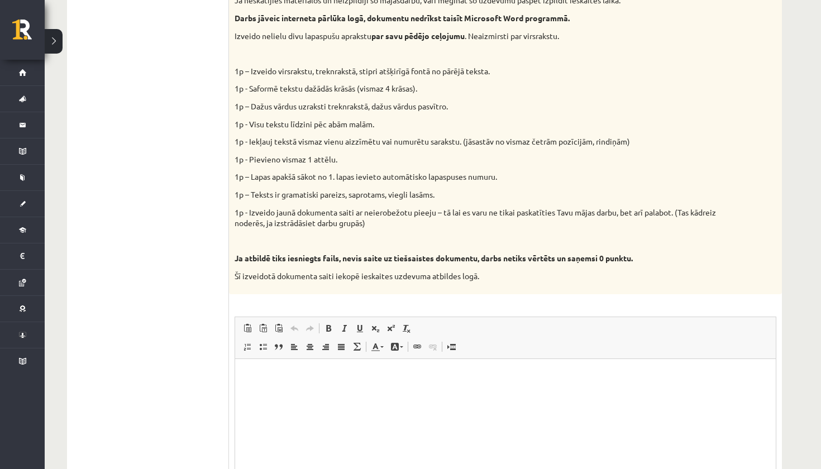
click at [255, 393] on html at bounding box center [505, 376] width 541 height 34
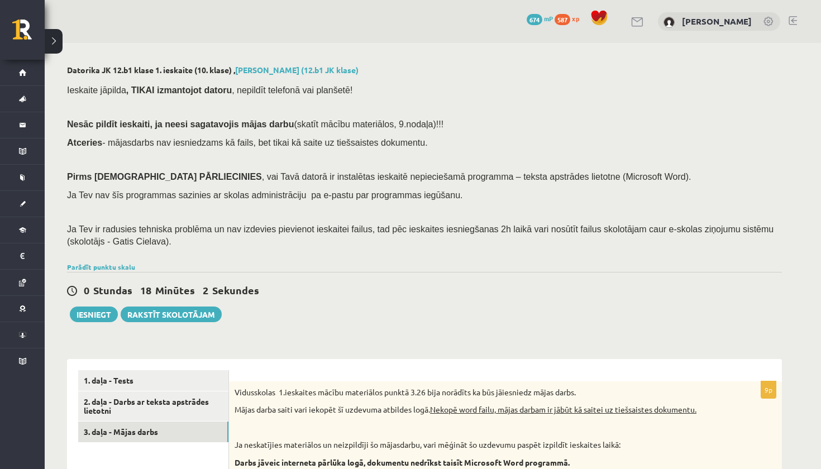
scroll to position [0, 0]
click at [104, 308] on button "Iesniegt" at bounding box center [94, 315] width 48 height 16
click at [134, 407] on link "2. daļa - Darbs ar teksta apstrādes lietotni" at bounding box center [153, 407] width 150 height 30
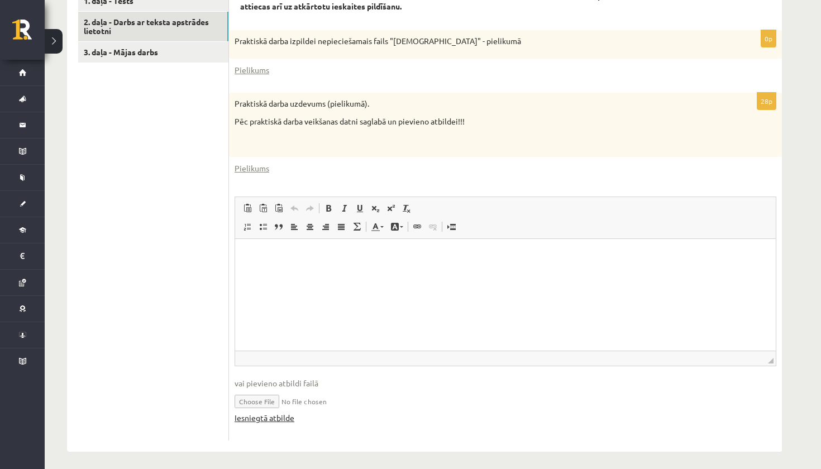
scroll to position [379, 0]
click at [280, 416] on link "Iesniegtā atbilde" at bounding box center [265, 419] width 60 height 12
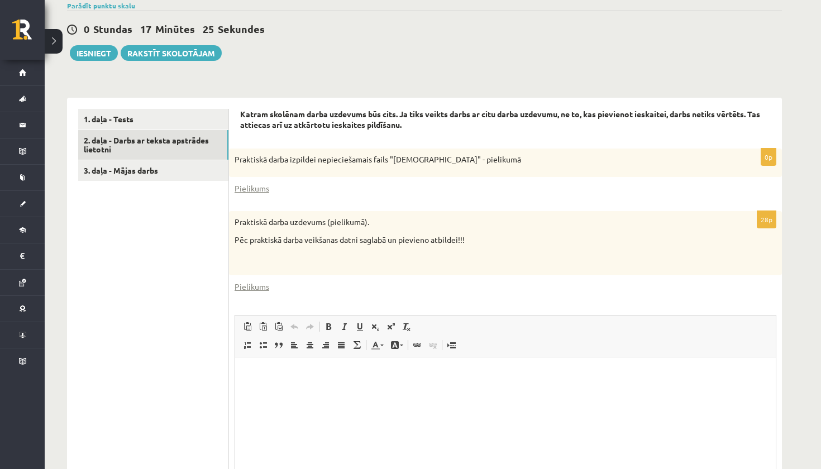
scroll to position [260, 0]
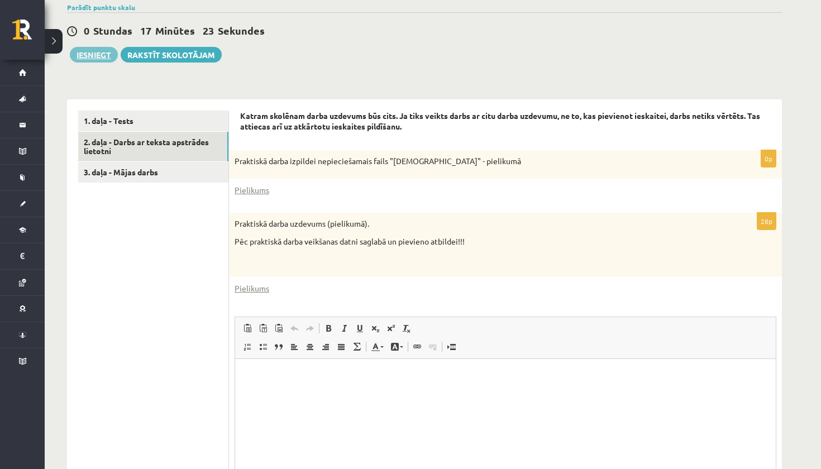
click at [106, 49] on button "Iesniegt" at bounding box center [94, 55] width 48 height 16
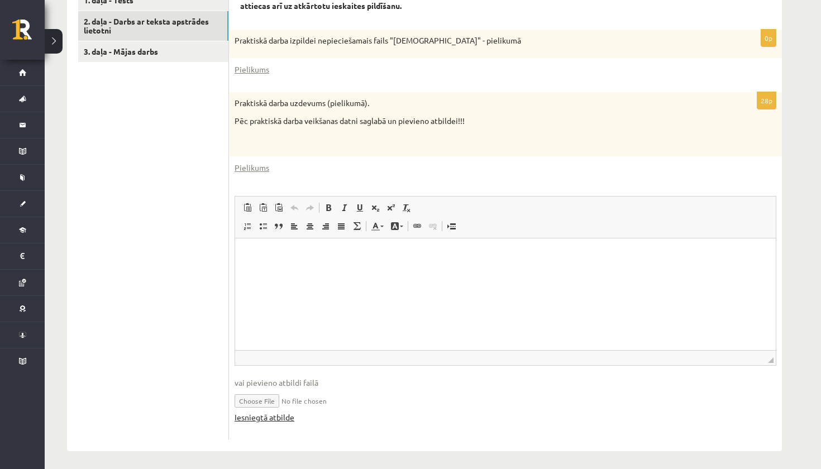
scroll to position [379, 0]
click at [217, 42] on link "3. daļa - Mājas darbs" at bounding box center [153, 52] width 150 height 21
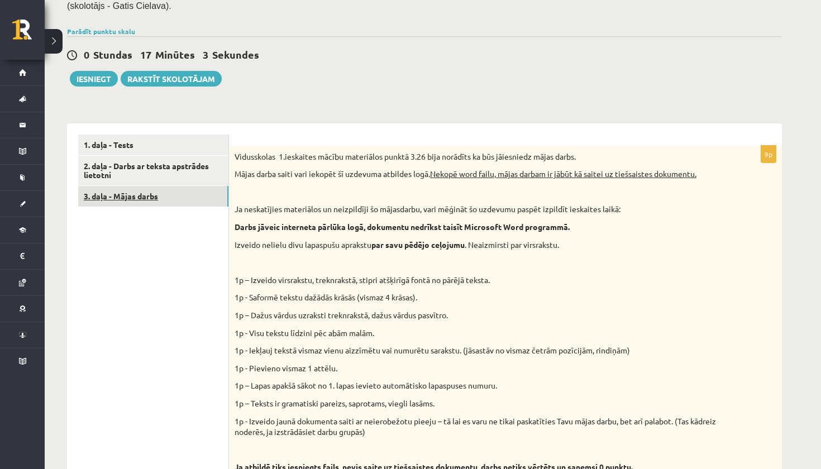
scroll to position [222, 0]
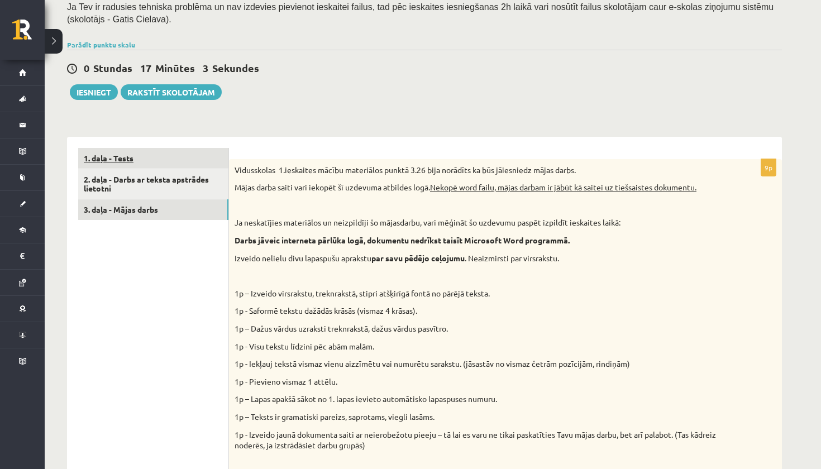
click at [168, 149] on link "1. daļa - Tests" at bounding box center [153, 158] width 150 height 21
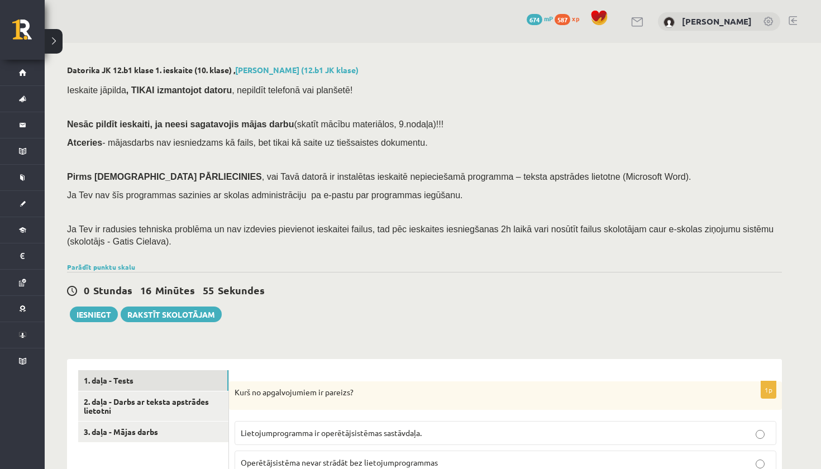
scroll to position [0, 0]
click at [125, 412] on link "2. daļa - Darbs ar teksta apstrādes lietotni" at bounding box center [153, 407] width 150 height 30
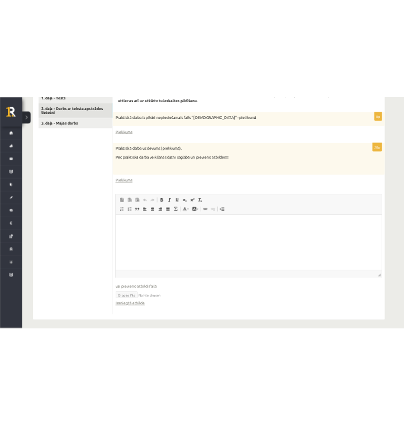
scroll to position [379, 0]
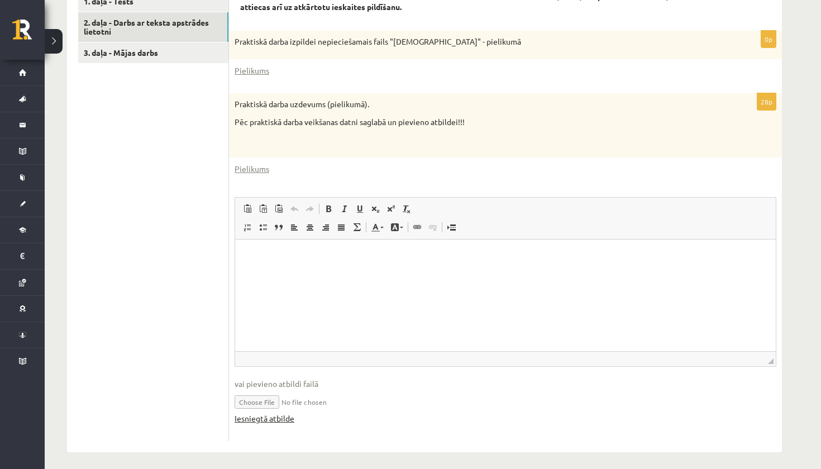
click at [273, 414] on link "Iesniegtā atbilde" at bounding box center [265, 419] width 60 height 12
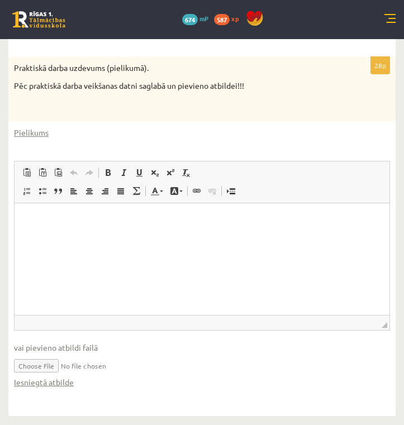
scroll to position [477, 0]
click at [36, 382] on link "Iesniegtā atbilde" at bounding box center [44, 382] width 60 height 12
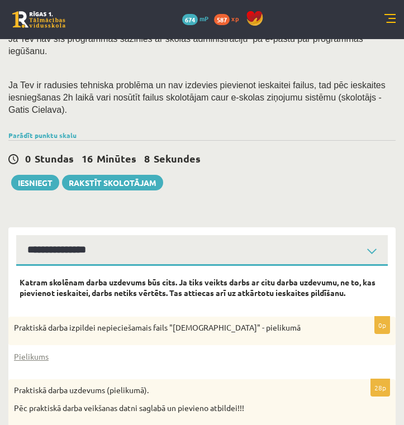
scroll to position [149, 0]
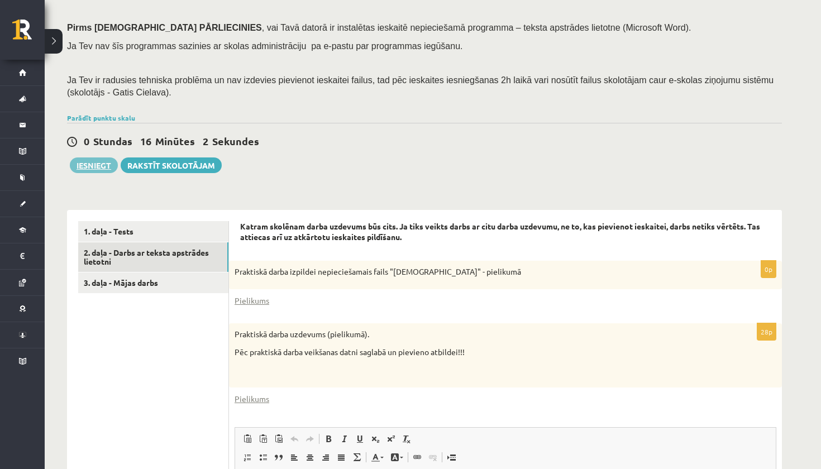
click at [104, 159] on button "Iesniegt" at bounding box center [94, 165] width 48 height 16
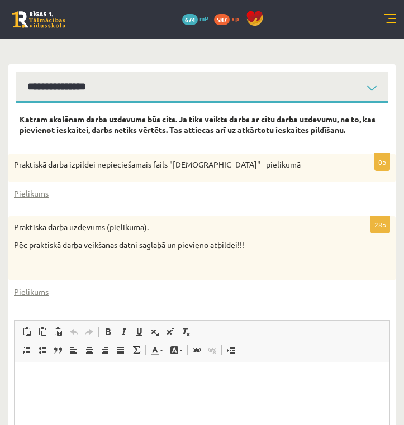
scroll to position [438, 0]
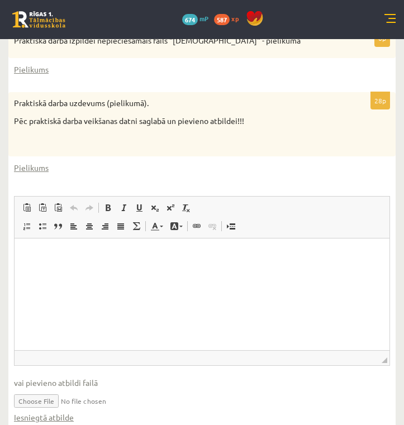
click at [38, 262] on html at bounding box center [202, 255] width 375 height 34
paste body "Editor, wiswyg-editor-user-answer-47433808771040"
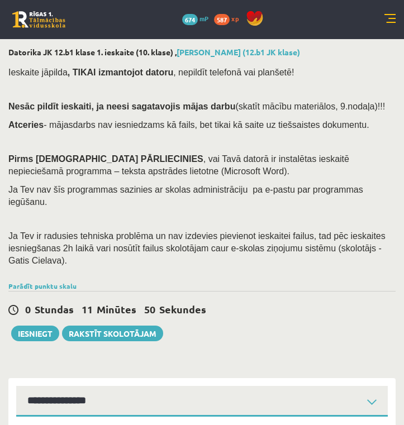
scroll to position [0, 0]
click at [38, 341] on button "Iesniegt" at bounding box center [35, 334] width 48 height 16
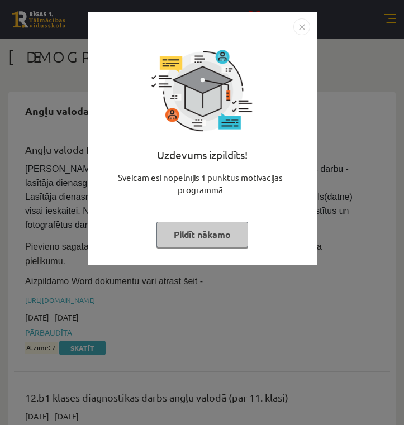
click at [211, 236] on button "Pildīt nākamo" at bounding box center [202, 235] width 92 height 26
